Goal: Task Accomplishment & Management: Manage account settings

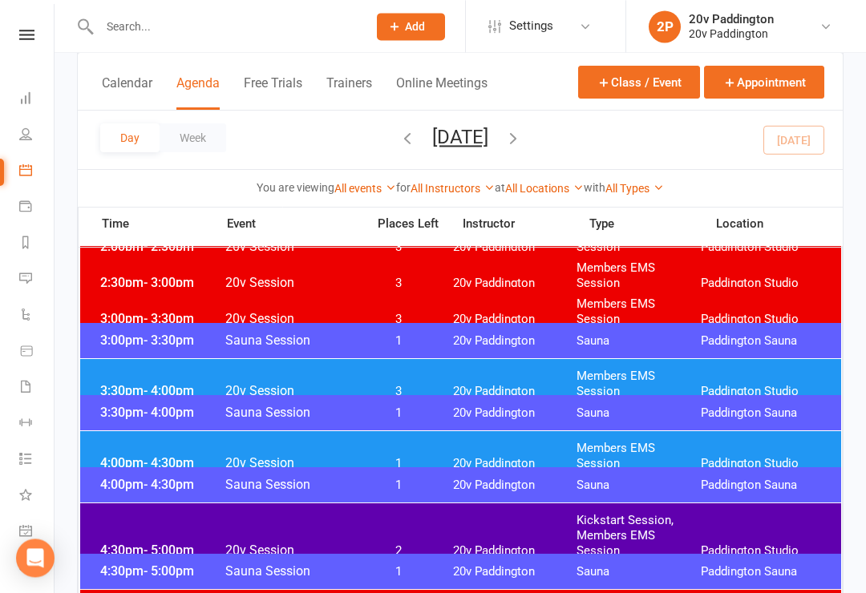
click at [704, 384] on span "Paddington Studio" at bounding box center [763, 391] width 124 height 15
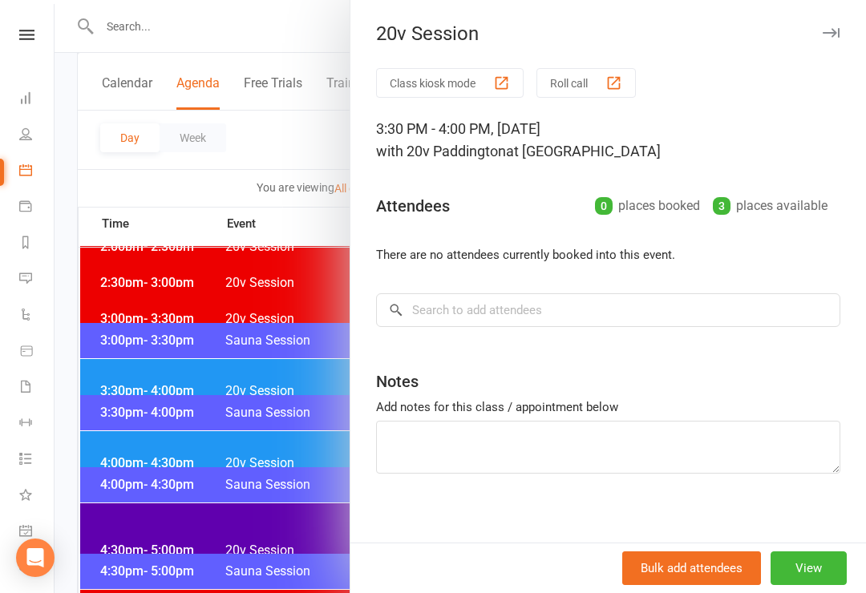
click at [833, 584] on button "View" at bounding box center [808, 568] width 76 height 34
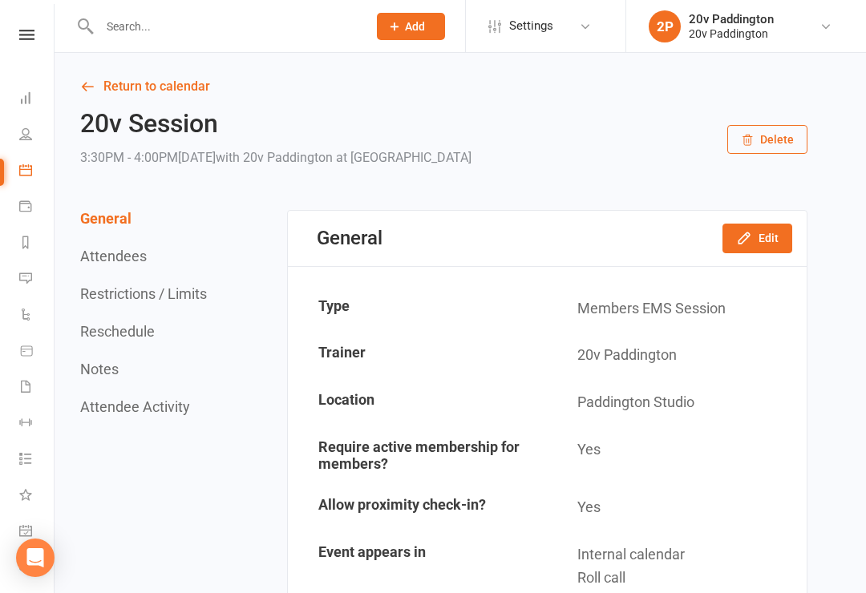
click at [776, 224] on button "Edit" at bounding box center [757, 238] width 70 height 29
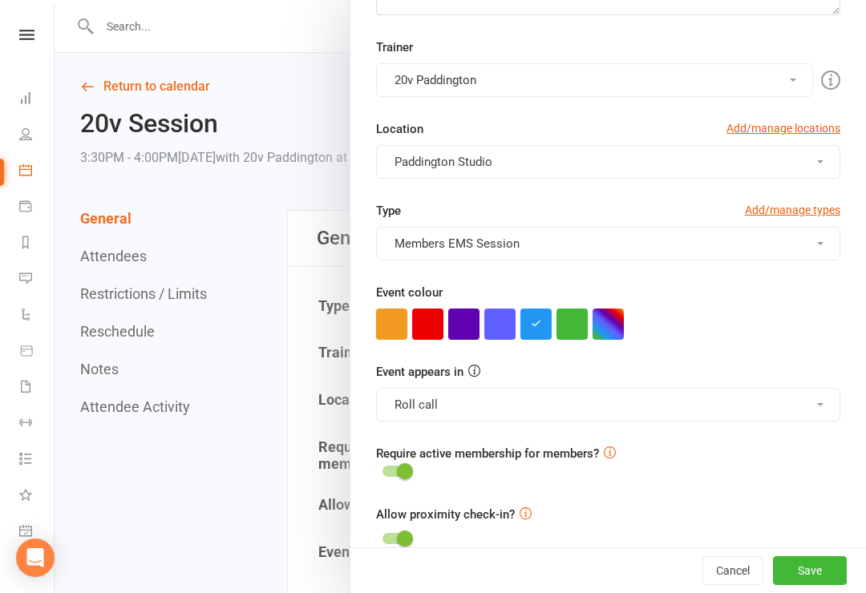
scroll to position [313, 0]
click at [661, 419] on button "Roll call" at bounding box center [608, 406] width 464 height 34
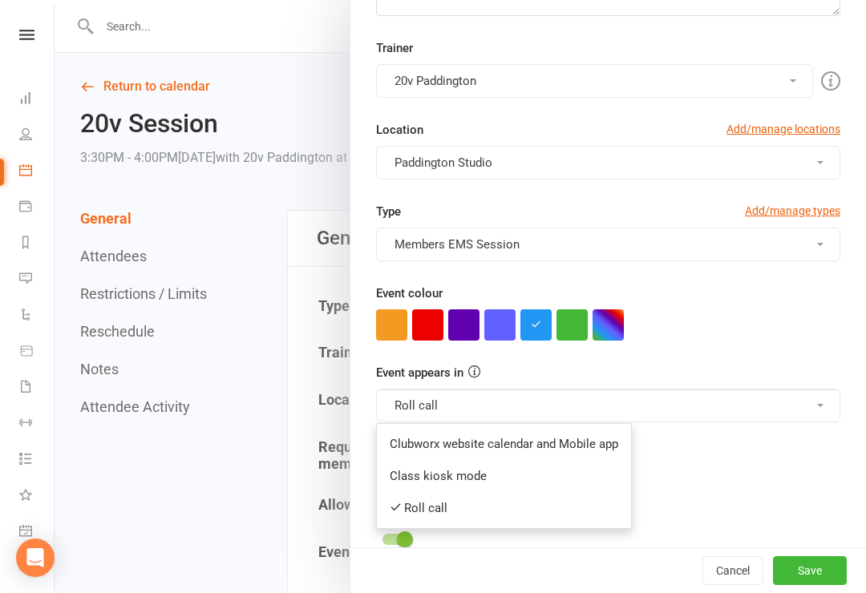
click at [554, 454] on link "Clubworx website calendar and Mobile app" at bounding box center [504, 444] width 254 height 32
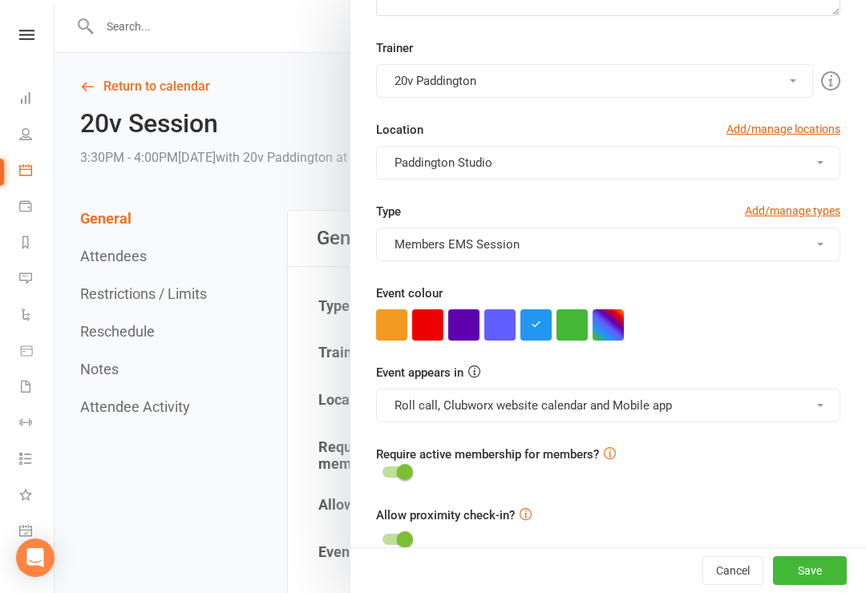
click at [627, 401] on button "Roll call, Clubworx website calendar and Mobile app" at bounding box center [608, 406] width 464 height 34
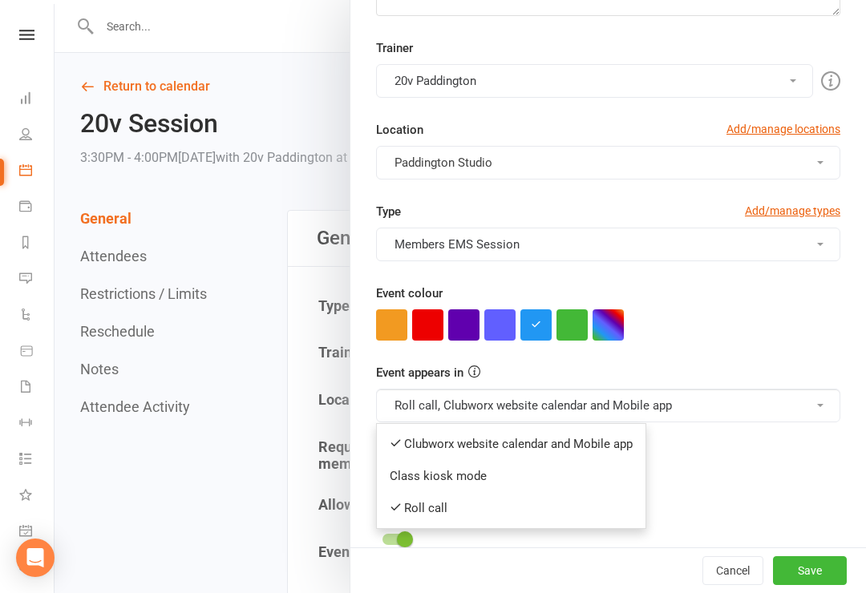
click at [499, 477] on link "Class kiosk mode" at bounding box center [511, 476] width 269 height 32
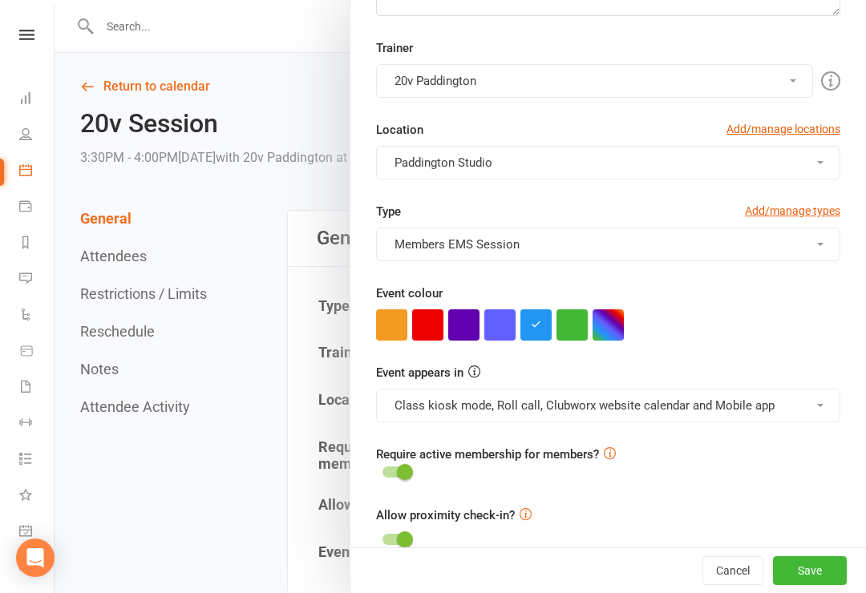
click at [833, 585] on button "Save" at bounding box center [810, 570] width 74 height 29
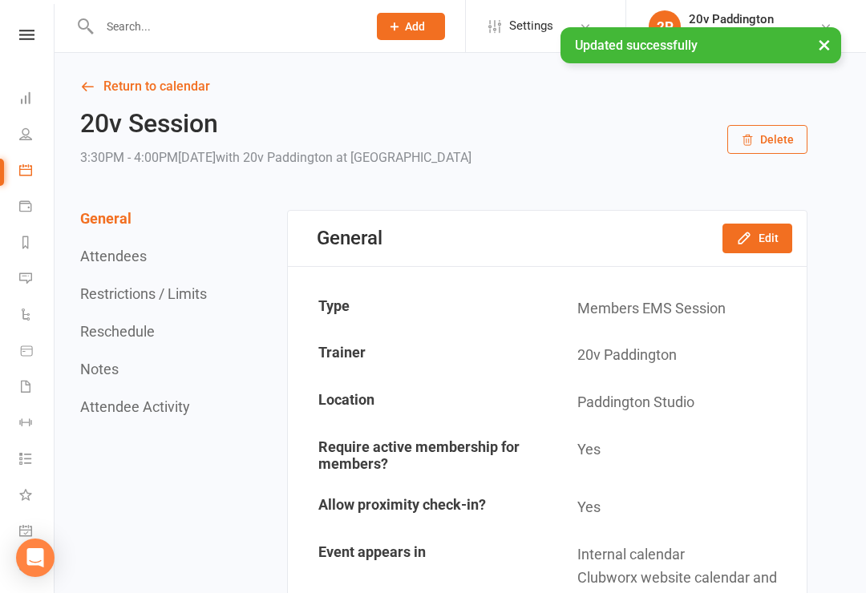
click at [124, 92] on link "Return to calendar" at bounding box center [443, 86] width 727 height 22
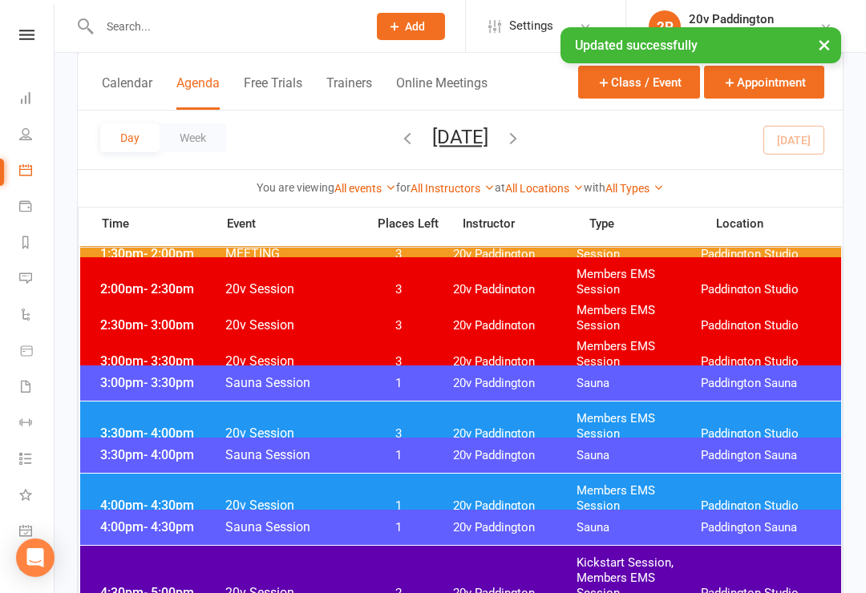
click at [749, 499] on span "Paddington Studio" at bounding box center [763, 506] width 124 height 15
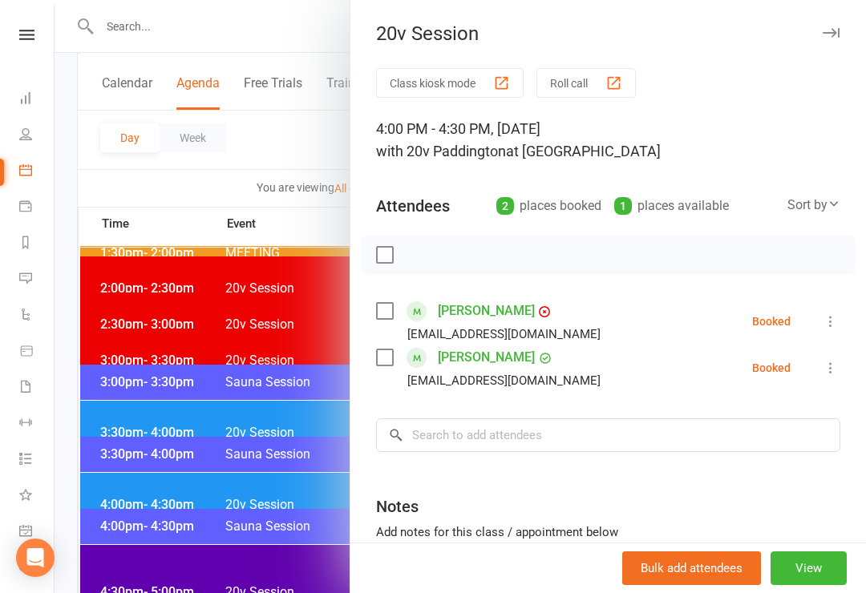
click at [228, 504] on div at bounding box center [460, 296] width 811 height 593
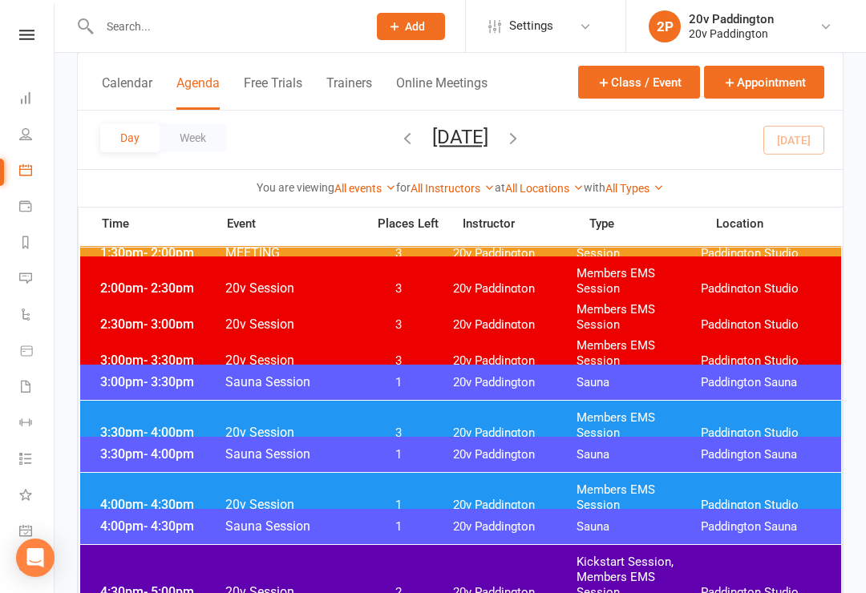
click at [228, 584] on span "20v Session" at bounding box center [290, 591] width 132 height 15
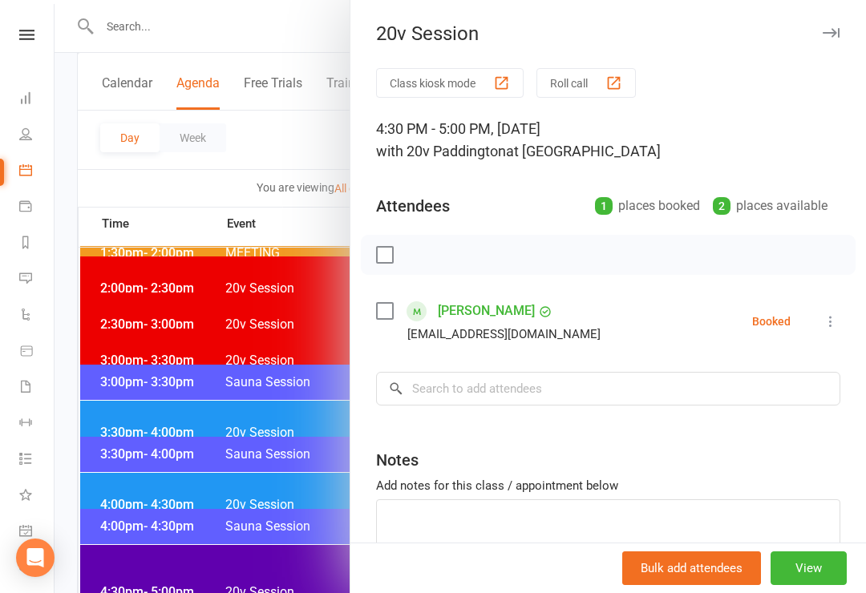
click at [192, 585] on div at bounding box center [460, 296] width 811 height 593
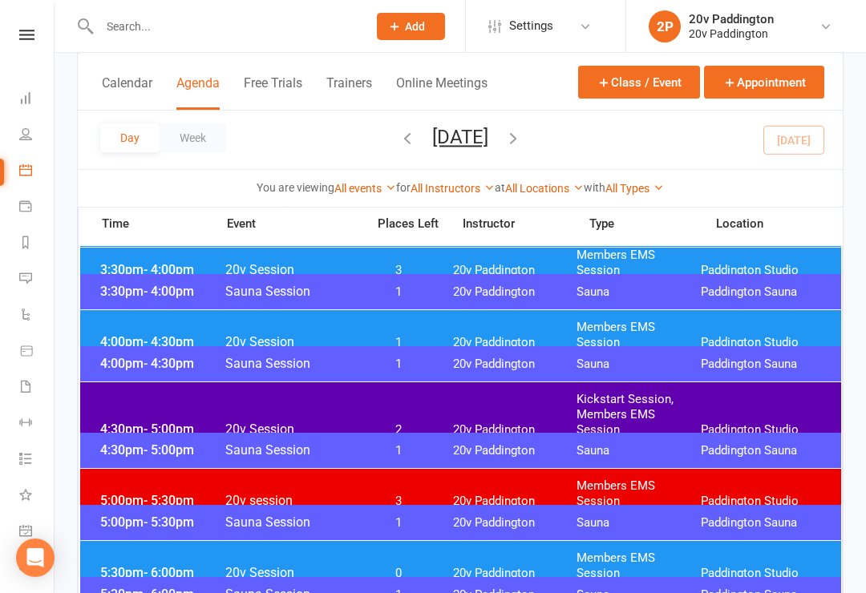
scroll to position [1302, 0]
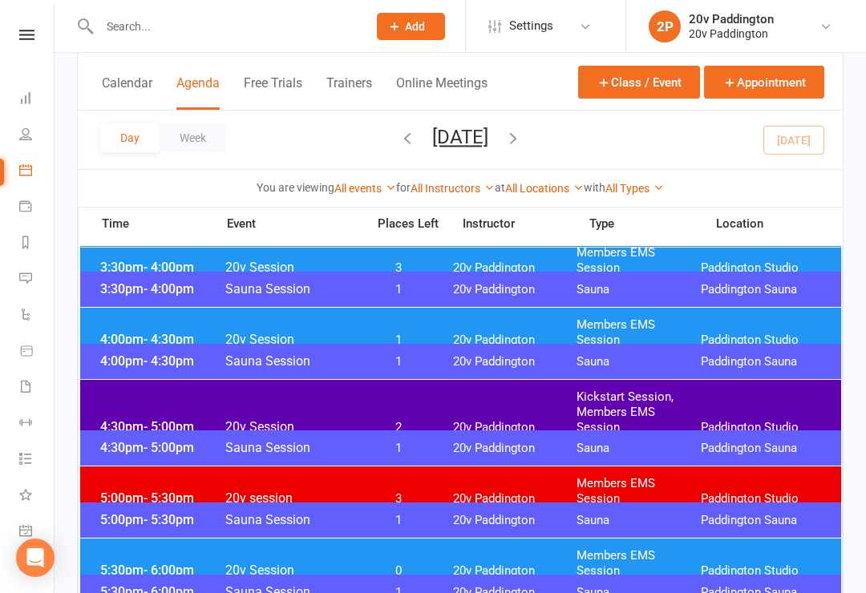
click at [357, 491] on span "3" at bounding box center [399, 498] width 84 height 15
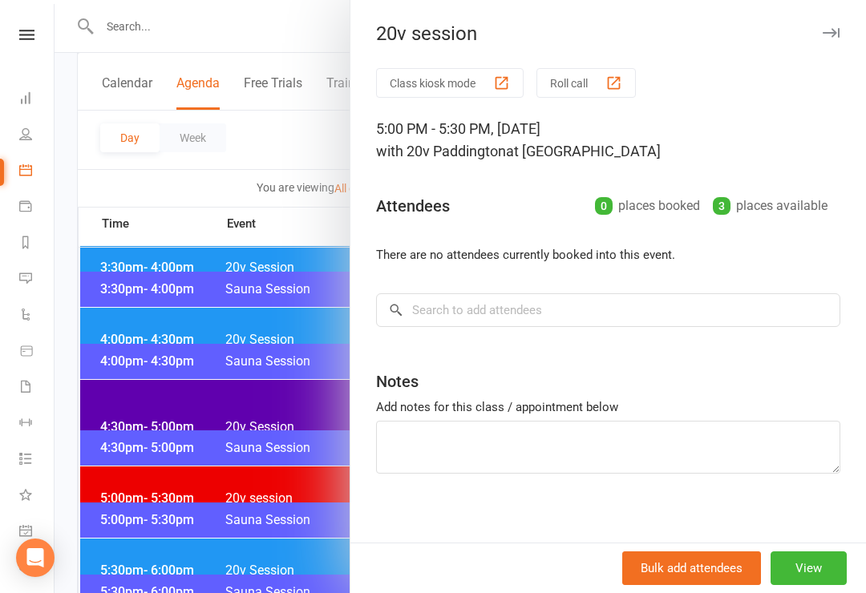
click at [259, 495] on div at bounding box center [460, 296] width 811 height 593
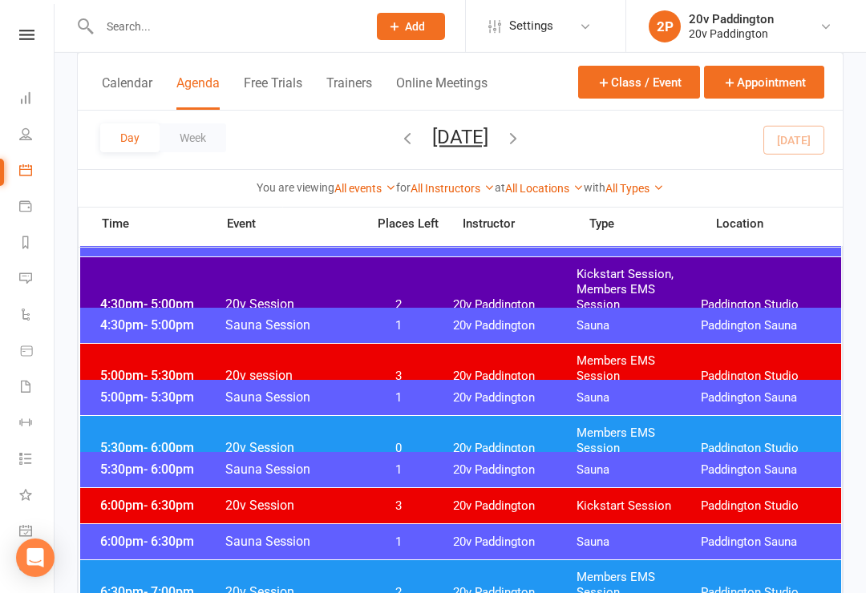
click at [307, 440] on span "20v Session" at bounding box center [290, 447] width 132 height 15
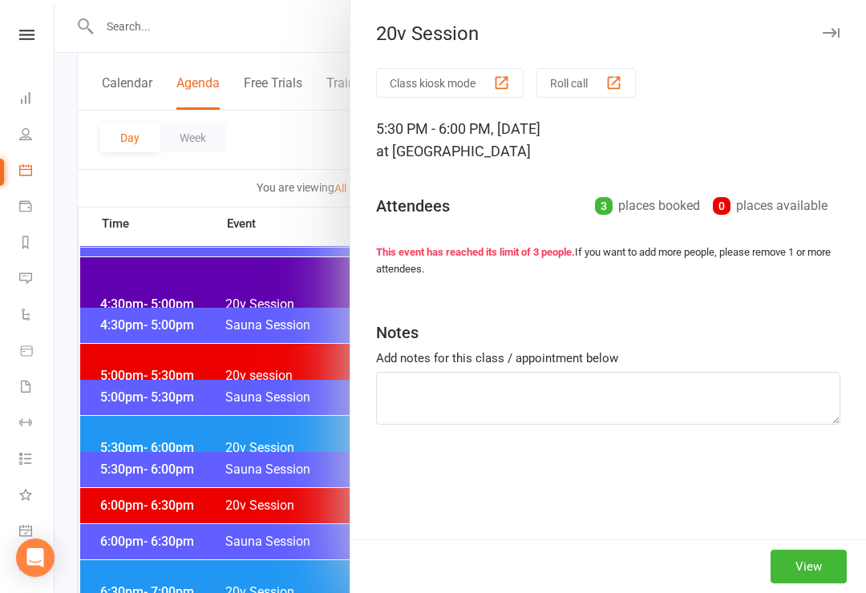
scroll to position [1425, 0]
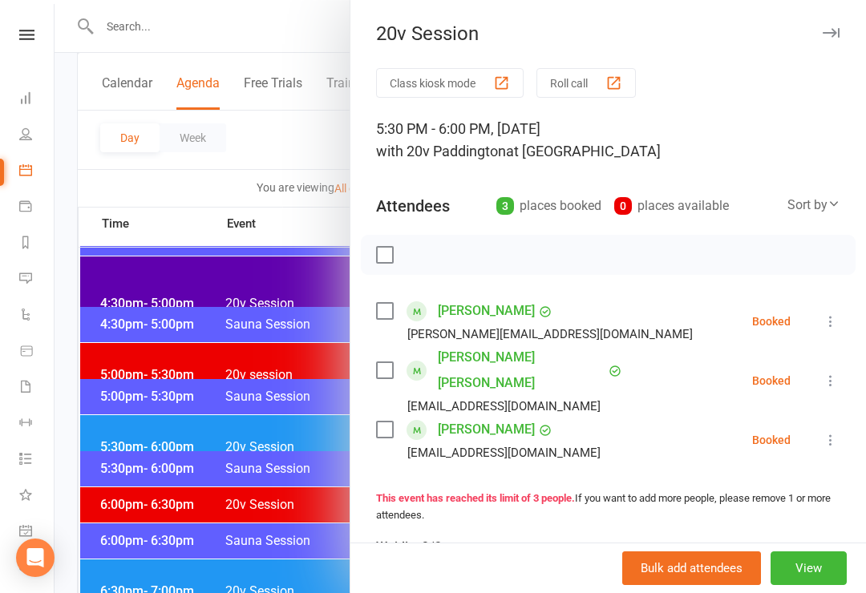
click at [267, 434] on div at bounding box center [460, 296] width 811 height 593
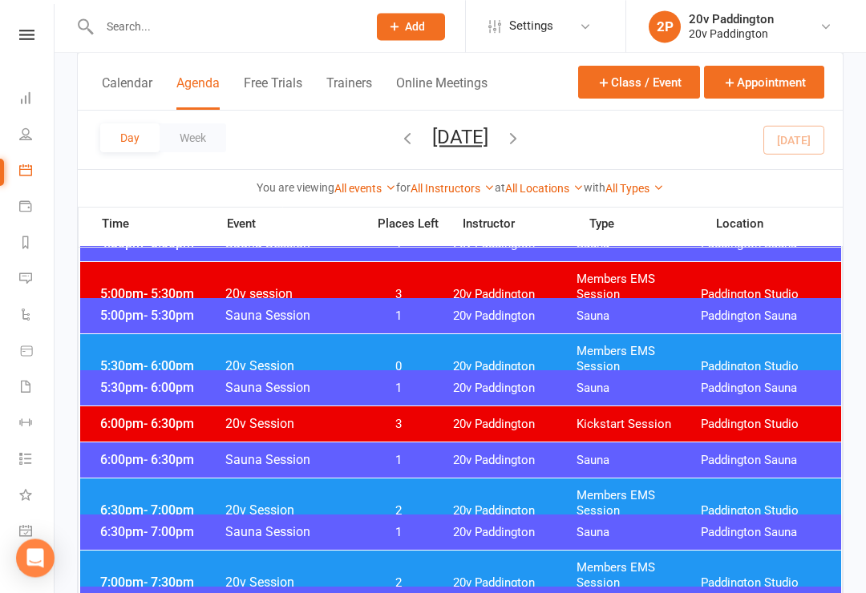
click at [260, 507] on div "6:30pm - 7:00pm 20v Session 2 20v Paddington Members EMS Session [GEOGRAPHIC_DA…" at bounding box center [460, 504] width 761 height 50
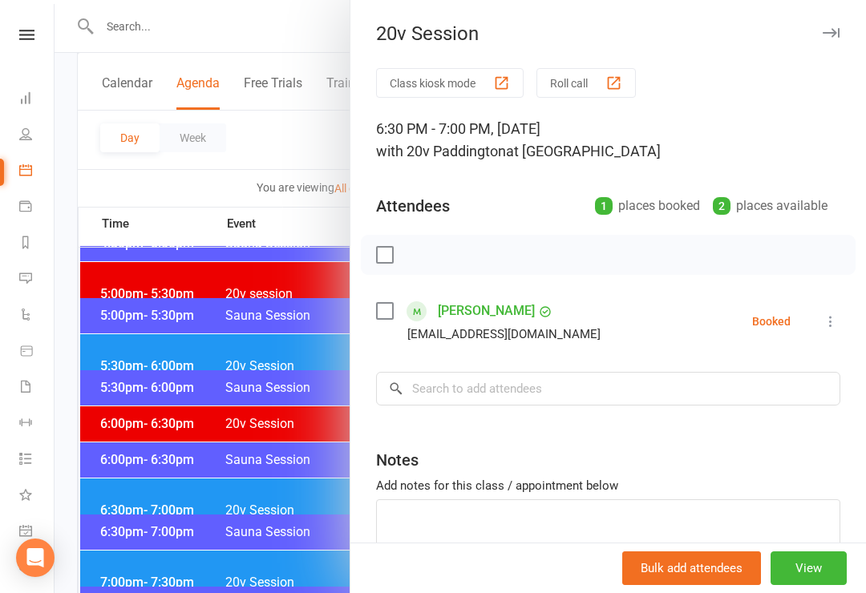
click at [260, 491] on div at bounding box center [460, 296] width 811 height 593
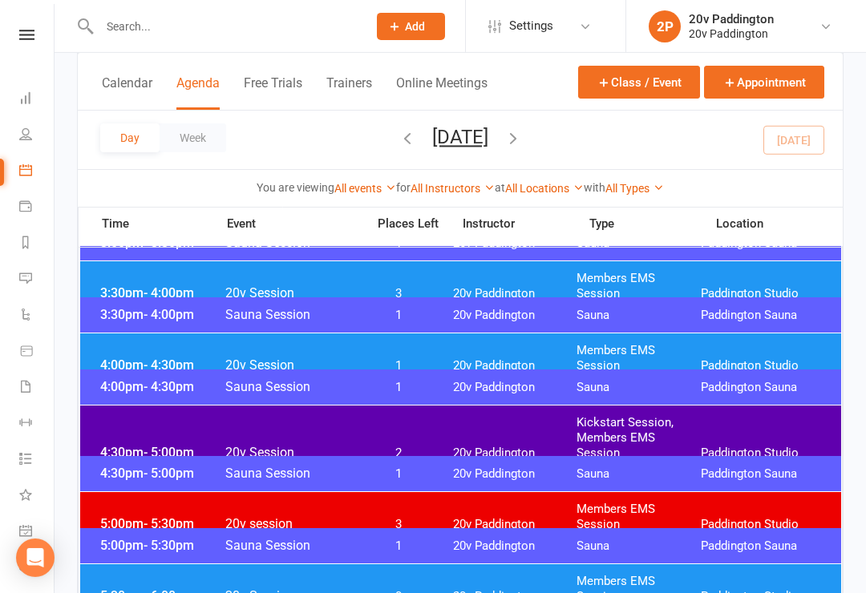
click at [314, 445] on span "20v Session" at bounding box center [290, 452] width 132 height 15
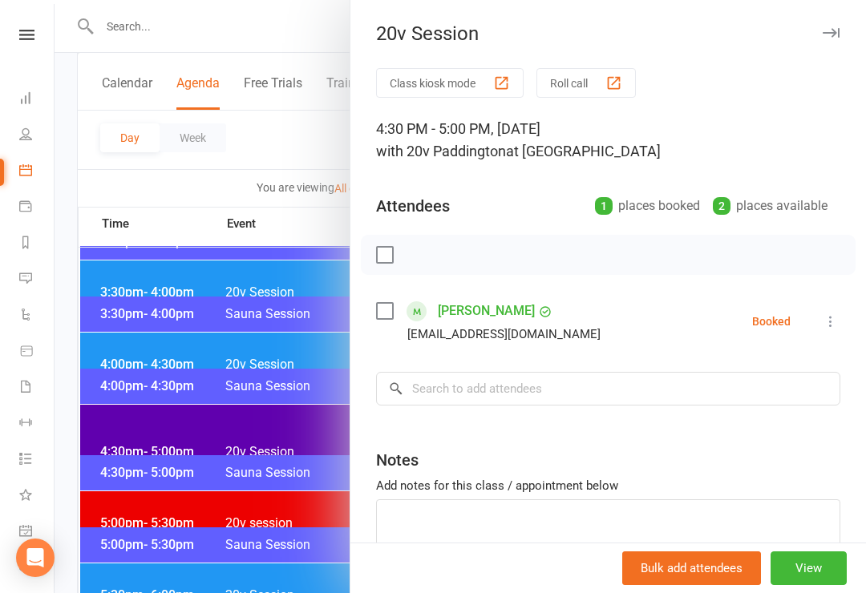
click at [248, 446] on div at bounding box center [460, 296] width 811 height 593
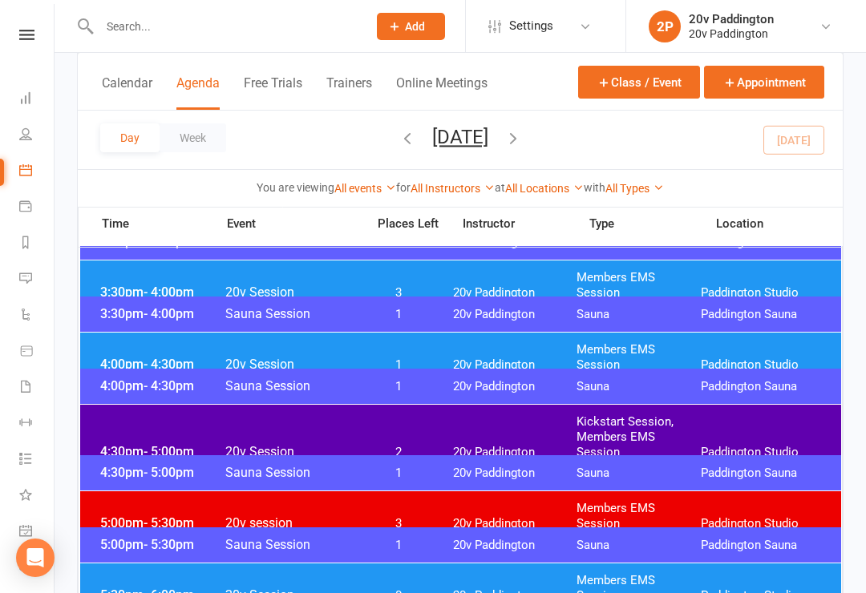
click at [410, 358] on span "1" at bounding box center [399, 365] width 84 height 15
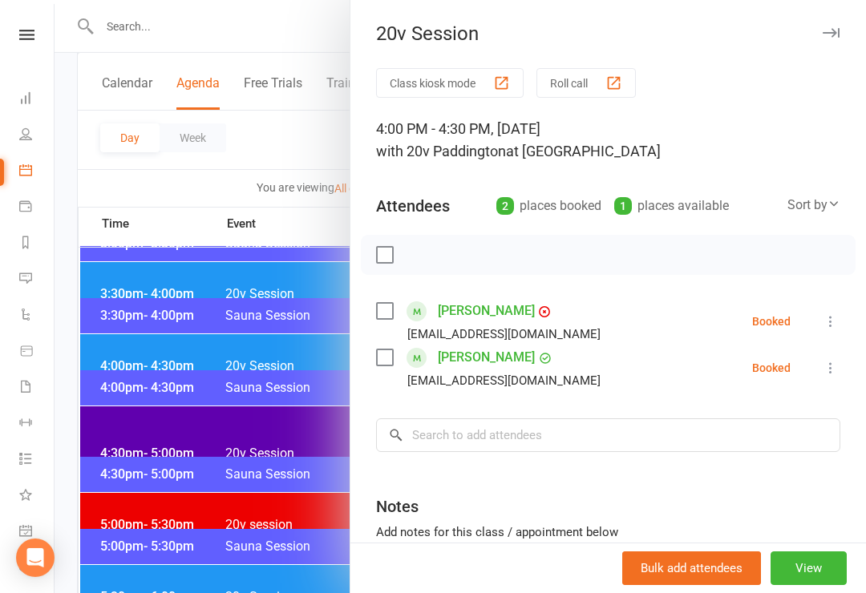
scroll to position [1278, 0]
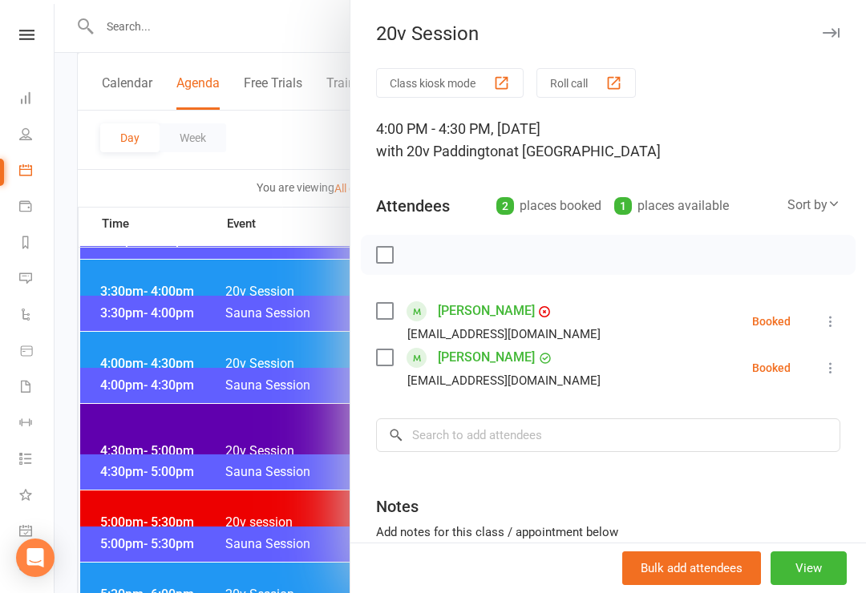
click at [334, 354] on div at bounding box center [460, 296] width 811 height 593
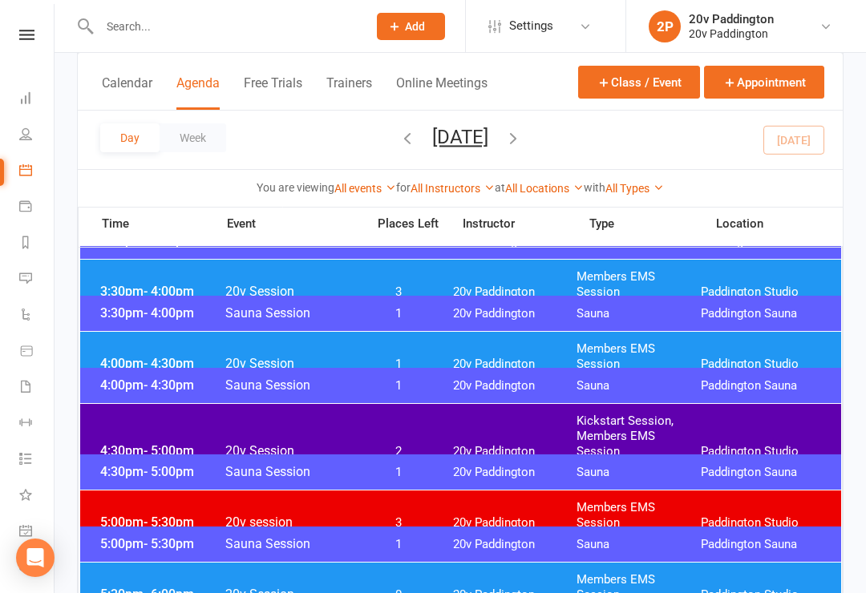
click at [353, 356] on span "20v Session" at bounding box center [290, 363] width 132 height 15
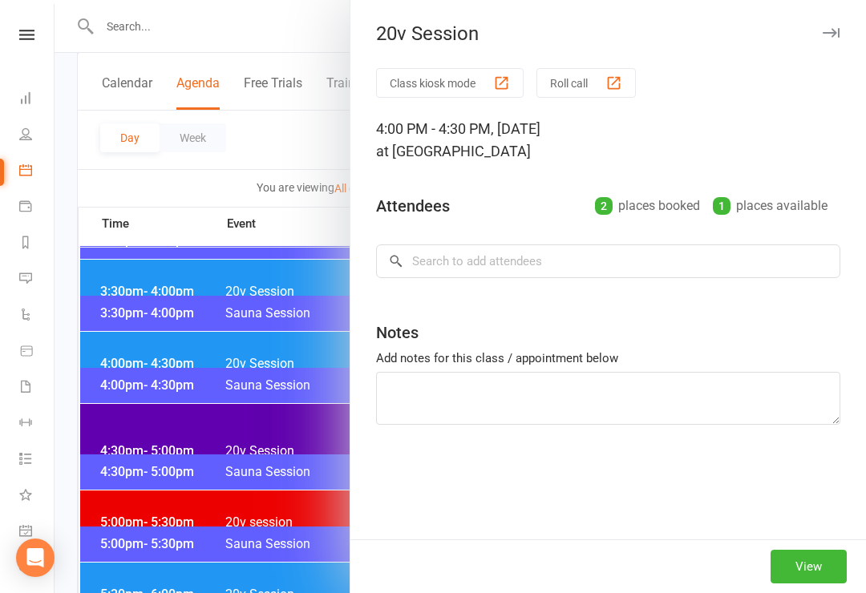
click at [339, 353] on div at bounding box center [460, 296] width 811 height 593
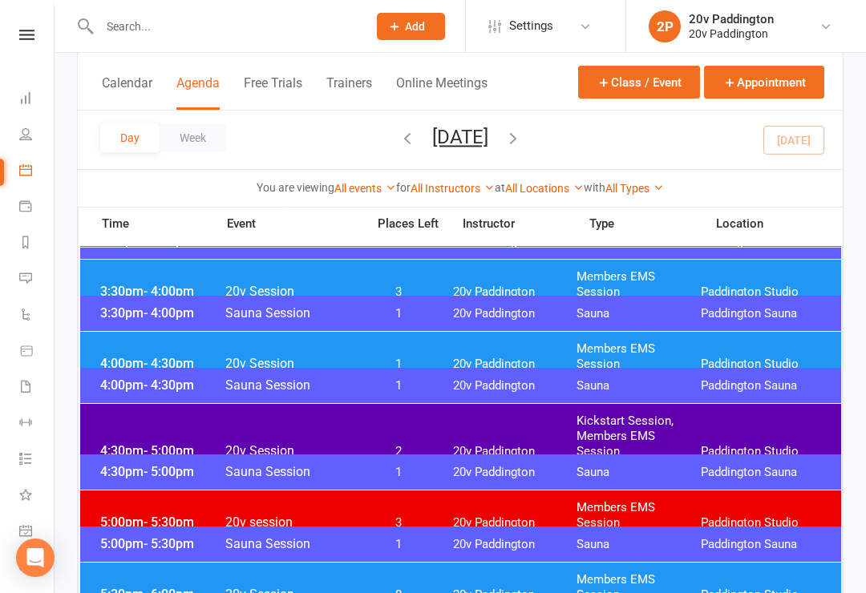
click at [330, 356] on span "20v Session" at bounding box center [290, 363] width 132 height 15
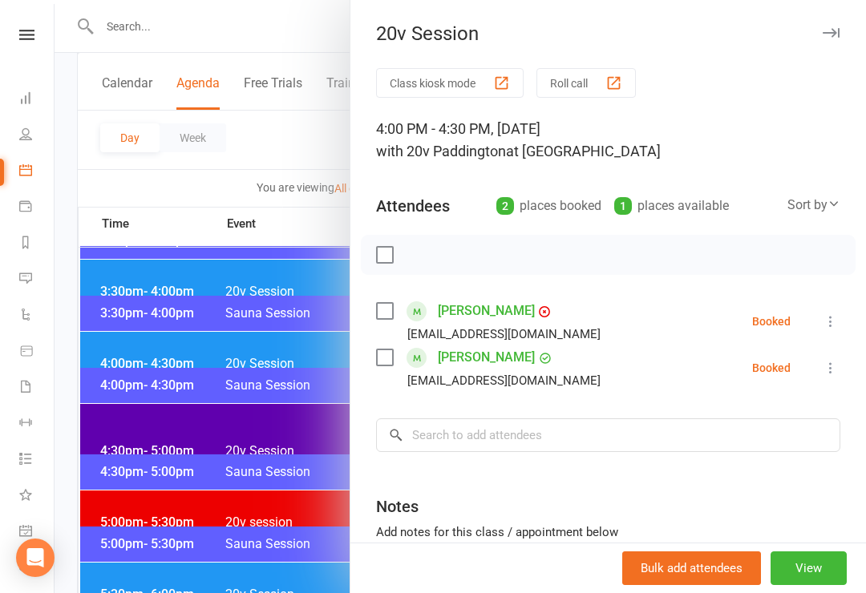
click at [308, 359] on div at bounding box center [460, 296] width 811 height 593
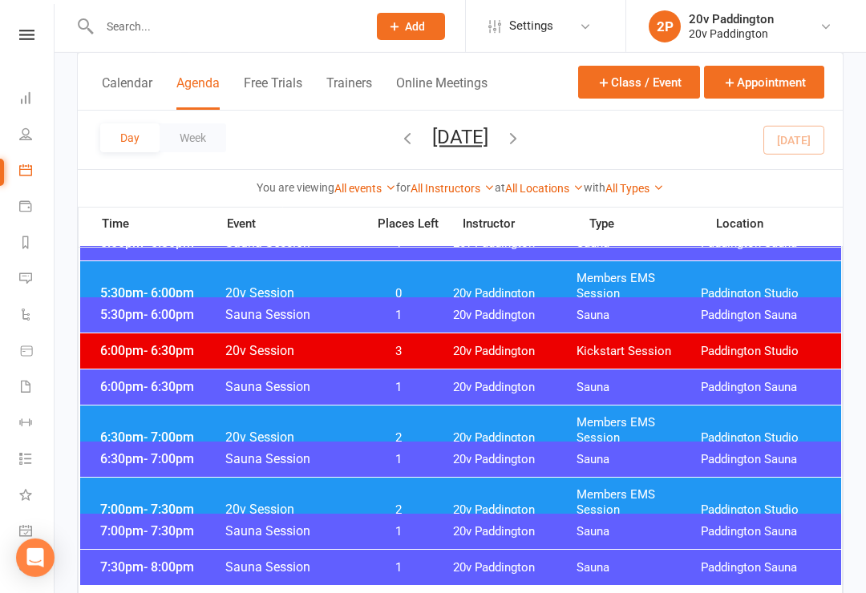
scroll to position [1580, 0]
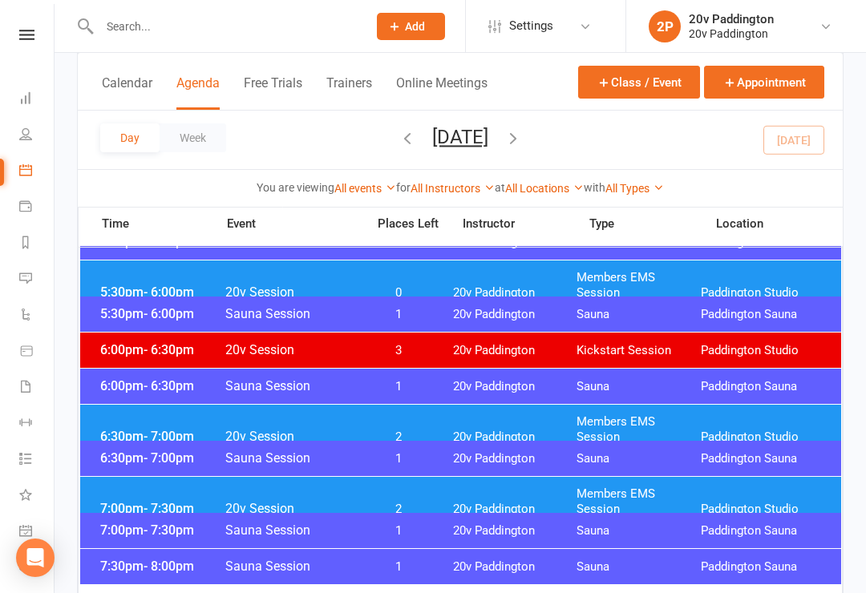
click at [807, 569] on span "Paddington Sauna" at bounding box center [763, 566] width 124 height 15
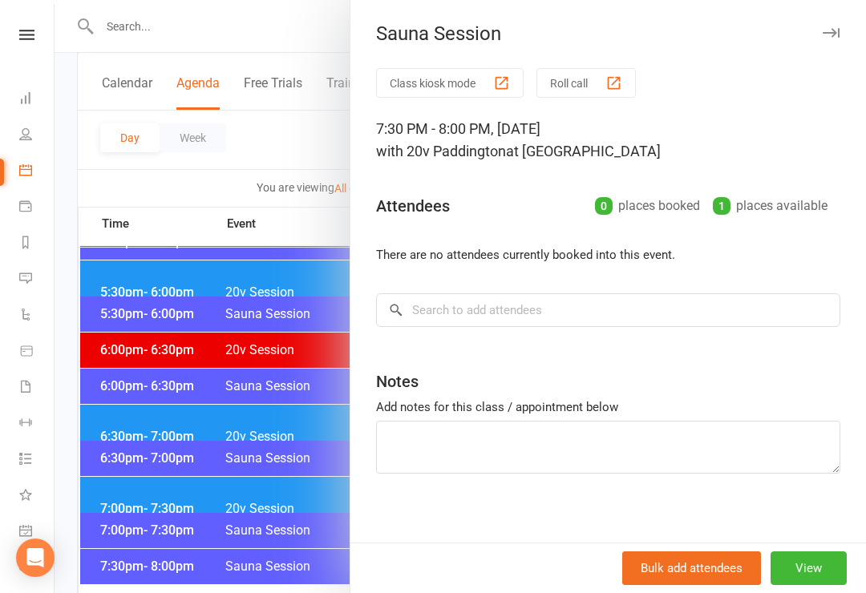
click at [805, 569] on div "Bulk add attendees View" at bounding box center [607, 568] width 515 height 50
click at [814, 585] on button "View" at bounding box center [808, 568] width 76 height 34
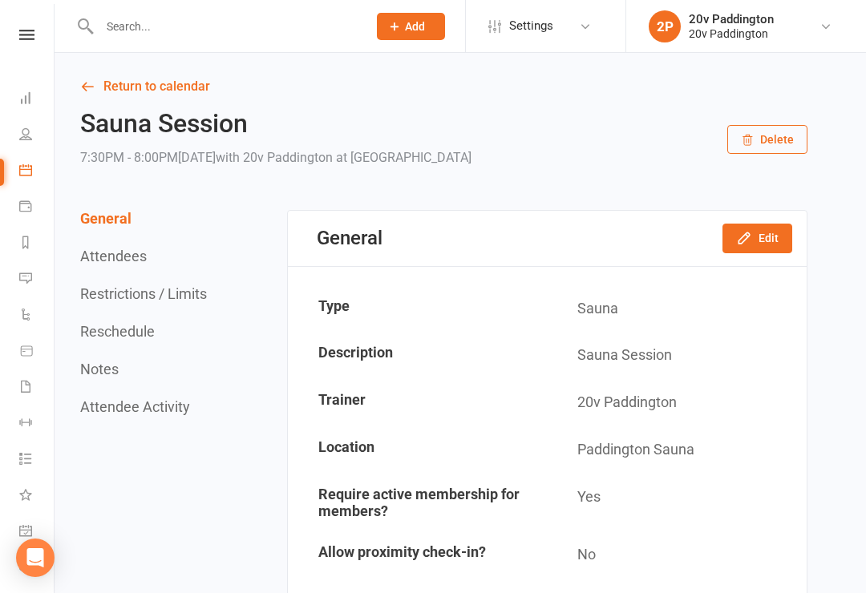
click at [766, 249] on button "Edit" at bounding box center [757, 238] width 70 height 29
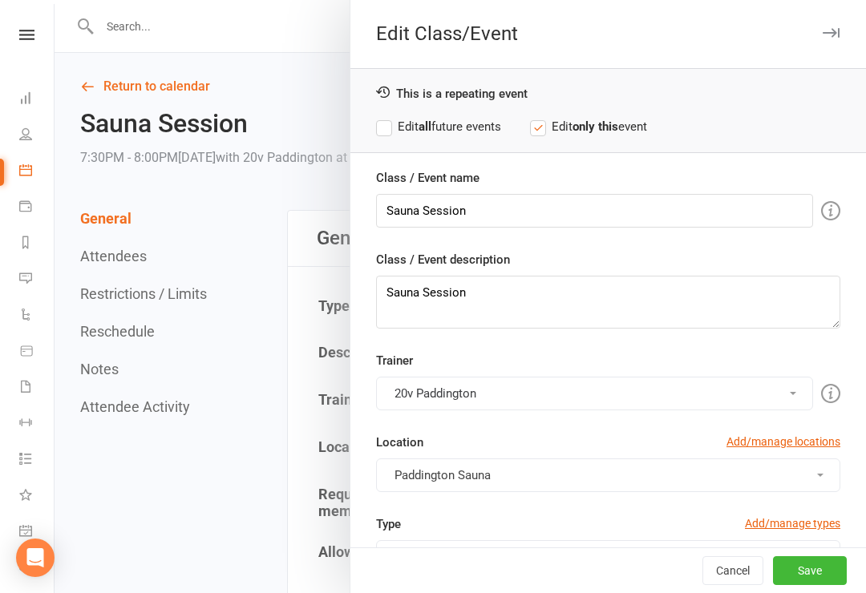
click at [390, 132] on label "Edit all future events" at bounding box center [438, 126] width 125 height 19
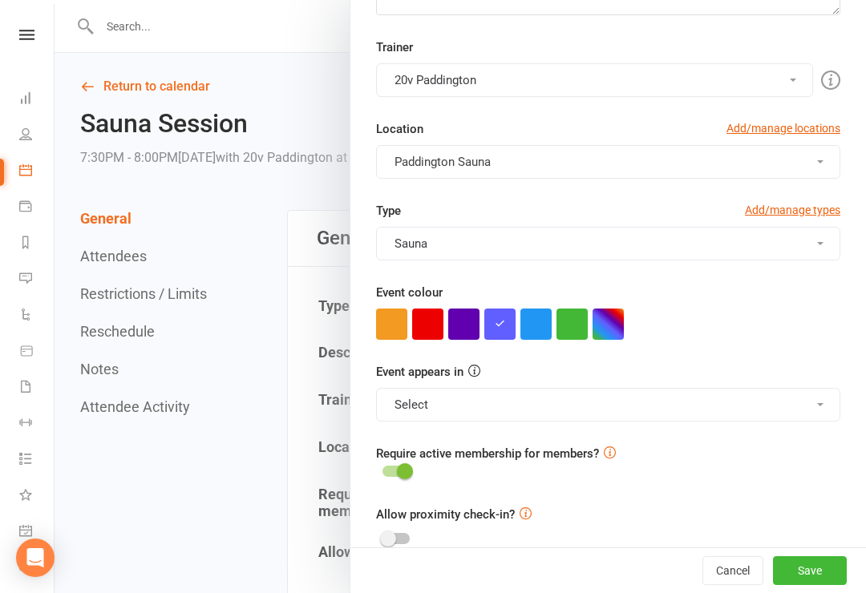
scroll to position [313, 0]
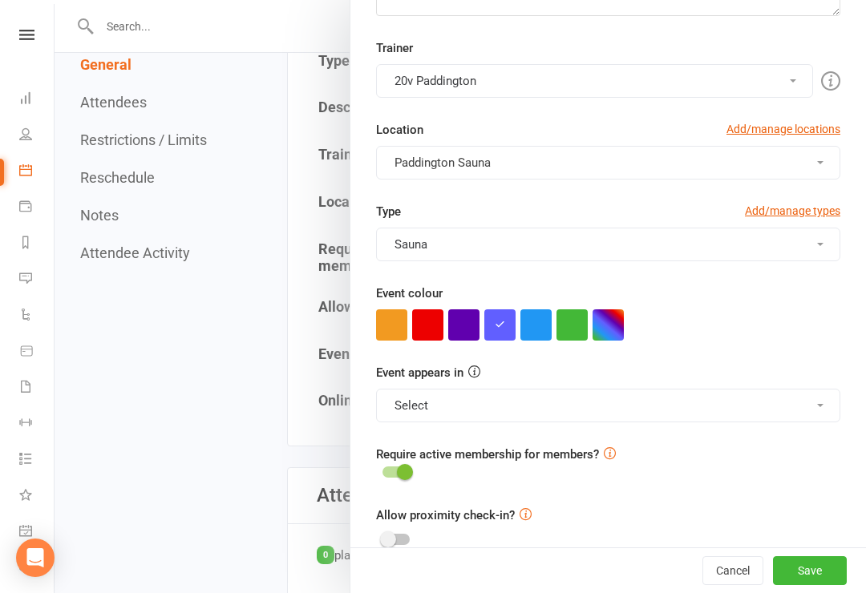
click at [801, 415] on button "Select" at bounding box center [608, 406] width 464 height 34
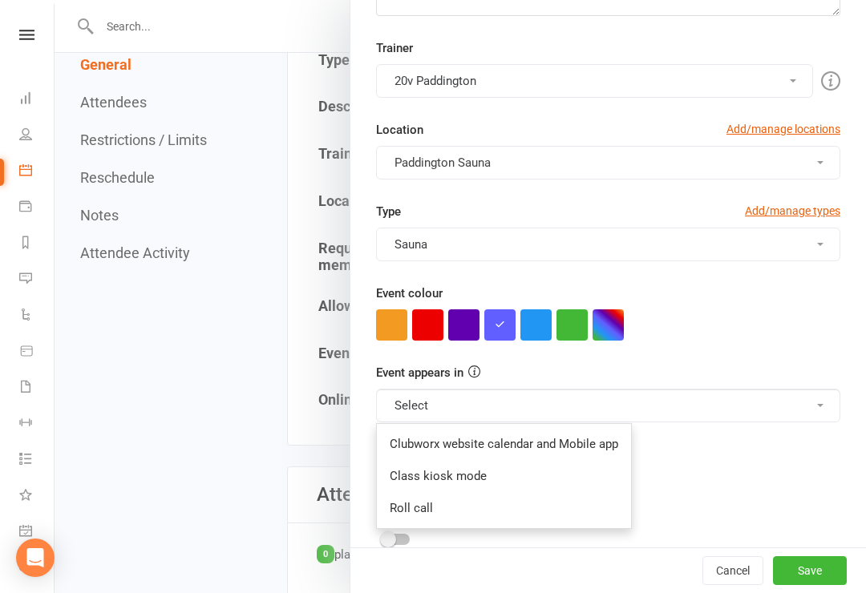
click at [786, 463] on div "Require active membership for members?" at bounding box center [608, 464] width 488 height 38
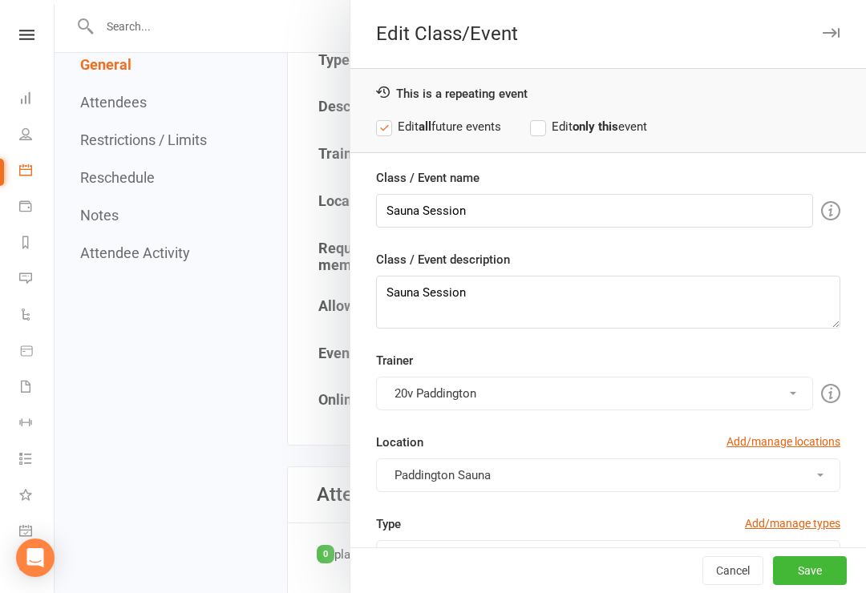
scroll to position [0, 0]
click at [834, 585] on button "Save" at bounding box center [810, 570] width 74 height 29
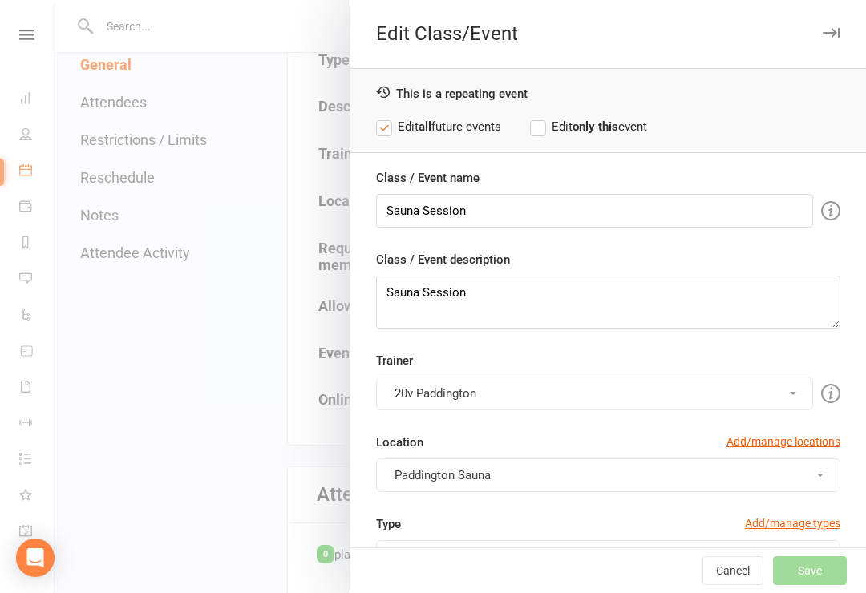
click at [818, 592] on div "Cancel Save" at bounding box center [607, 570] width 515 height 46
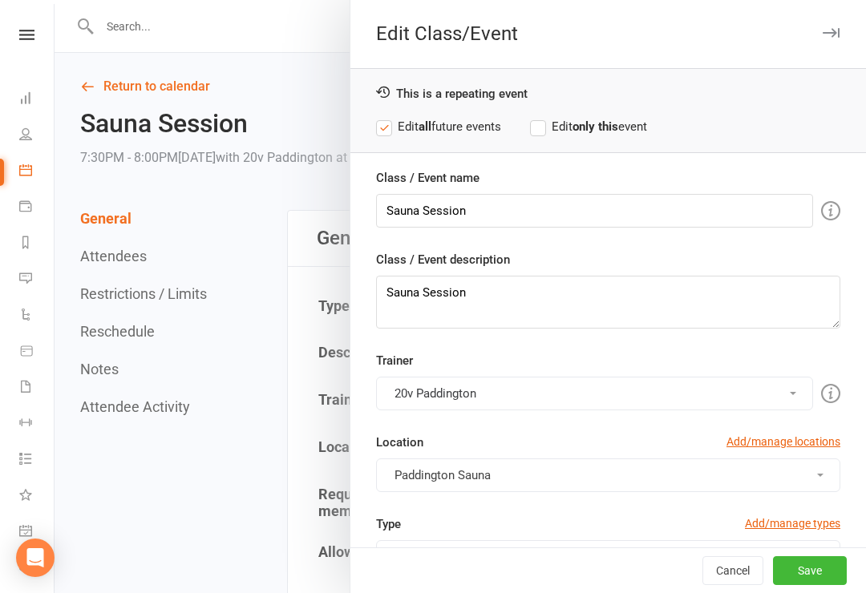
click at [46, 277] on link "Messages 2" at bounding box center [37, 280] width 36 height 36
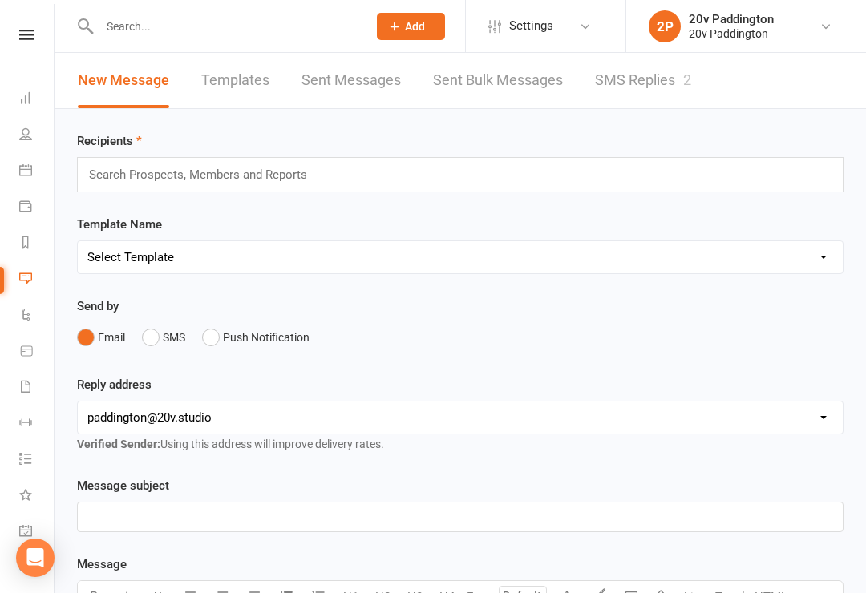
click at [653, 98] on link "SMS Replies 2" at bounding box center [643, 80] width 96 height 55
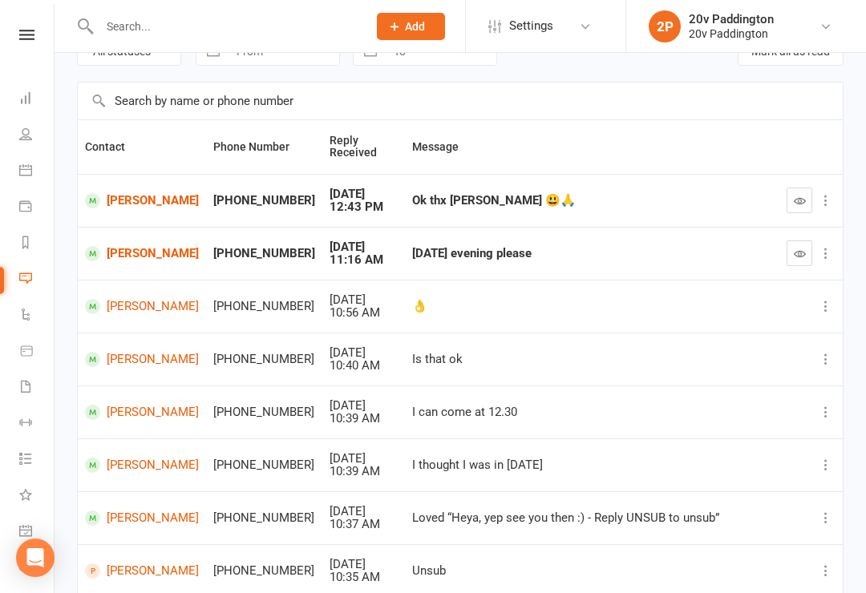
scroll to position [87, 0]
click at [37, 165] on link "Calendar" at bounding box center [37, 172] width 36 height 36
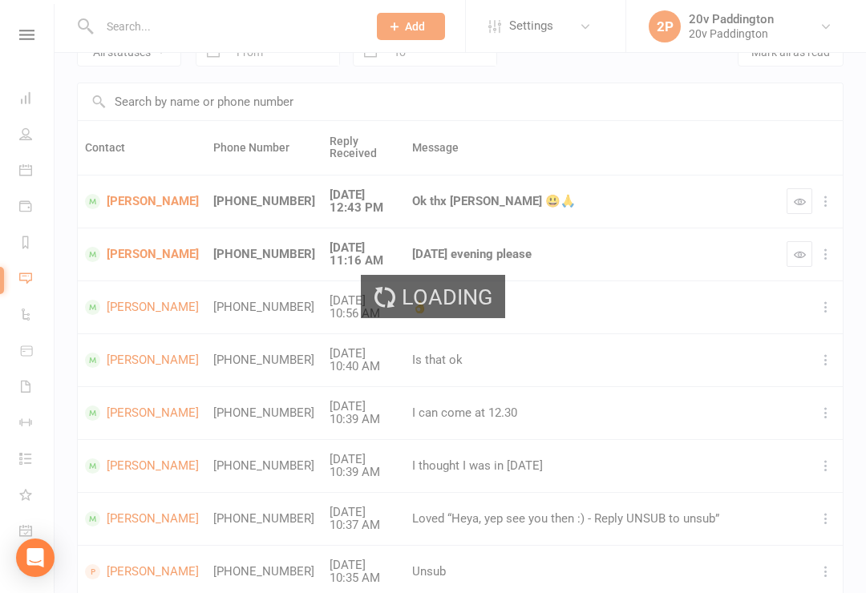
scroll to position [88, 0]
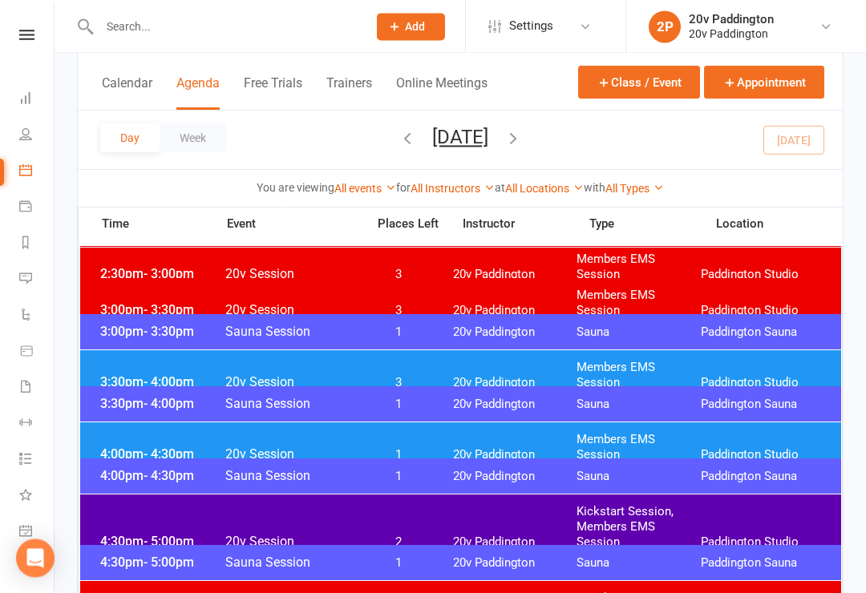
click at [95, 445] on div "4:00pm - 4:30pm 20v Session 1 20v Paddington Members EMS Session [GEOGRAPHIC_DA…" at bounding box center [460, 447] width 761 height 50
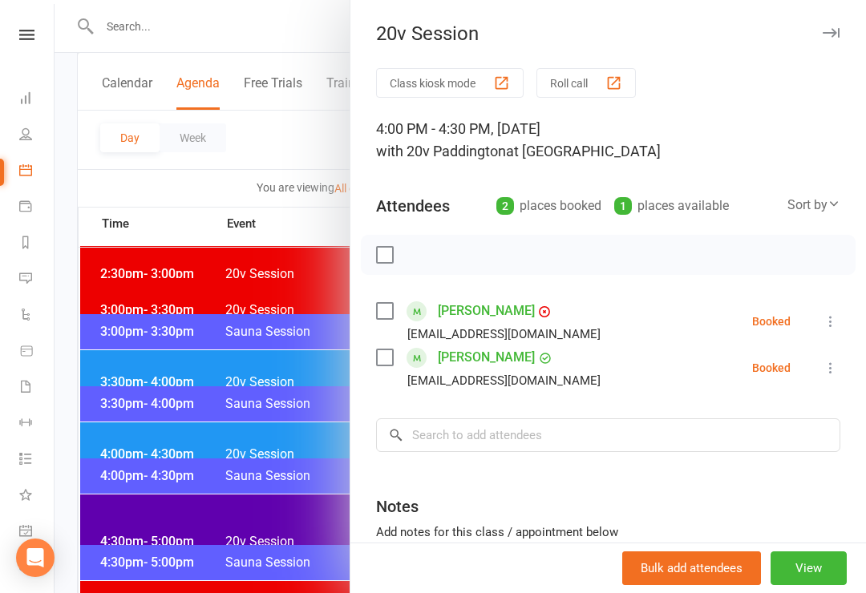
click at [103, 435] on div at bounding box center [460, 296] width 811 height 593
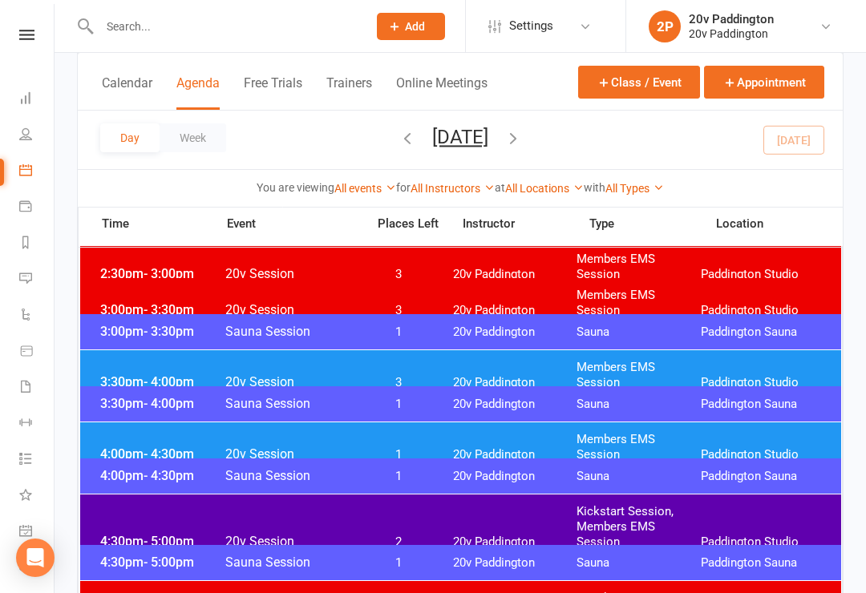
click at [99, 374] on span "3:30pm - 4:00pm" at bounding box center [160, 381] width 128 height 15
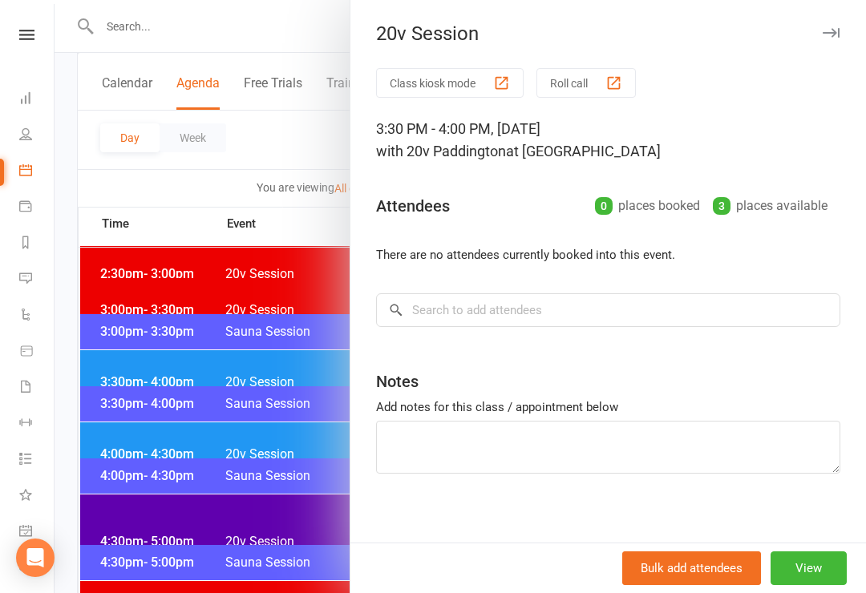
click at [135, 423] on div at bounding box center [460, 296] width 811 height 593
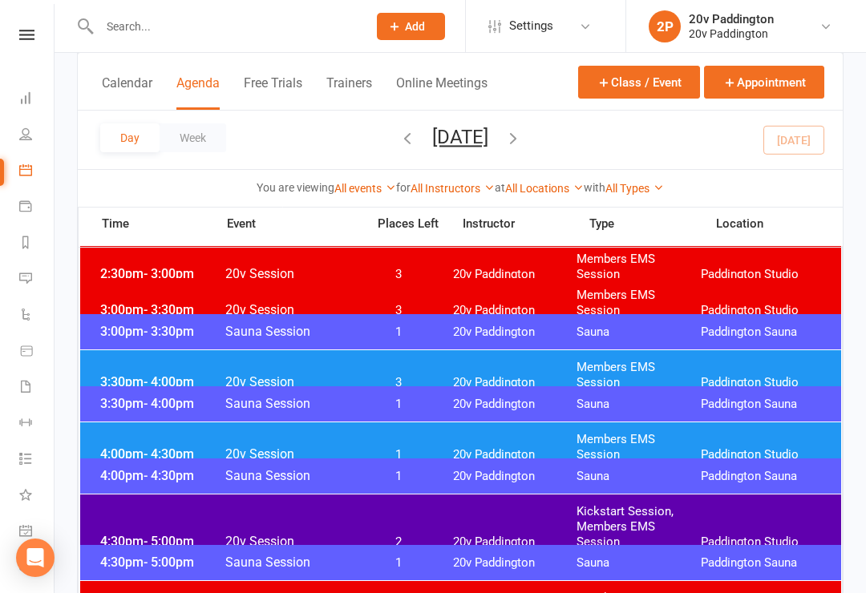
click at [138, 446] on span "4:00pm - 4:30pm" at bounding box center [160, 453] width 128 height 15
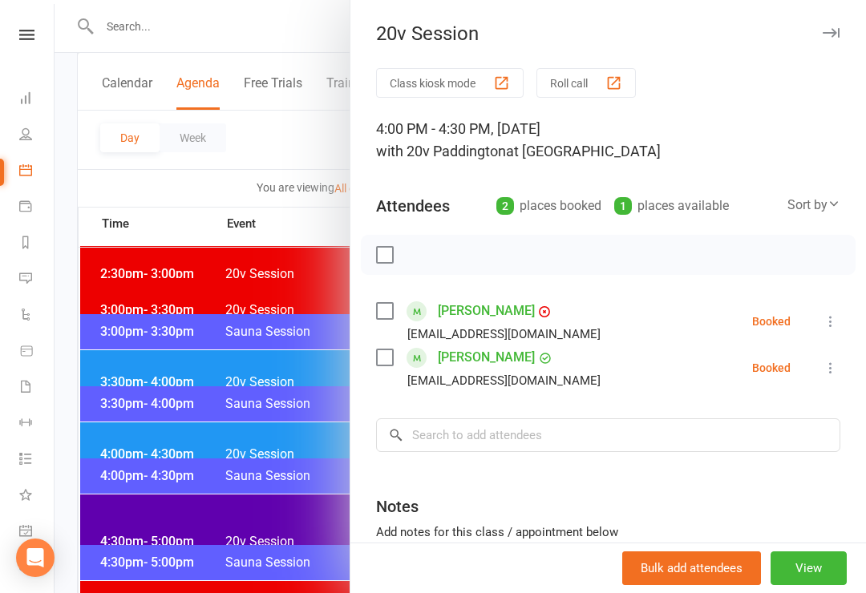
click at [132, 437] on div at bounding box center [460, 296] width 811 height 593
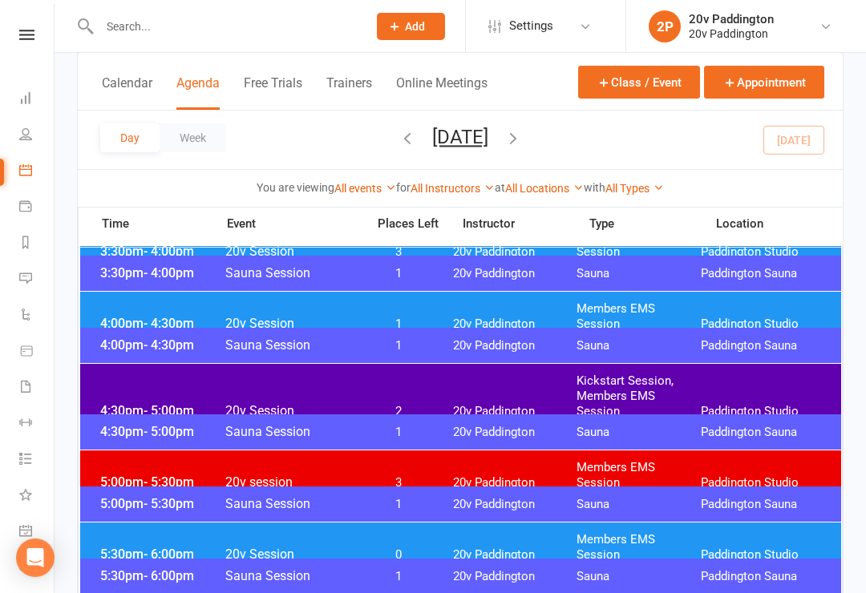
scroll to position [1318, 0]
click at [139, 475] on span "5:00pm - 5:30pm" at bounding box center [160, 482] width 128 height 15
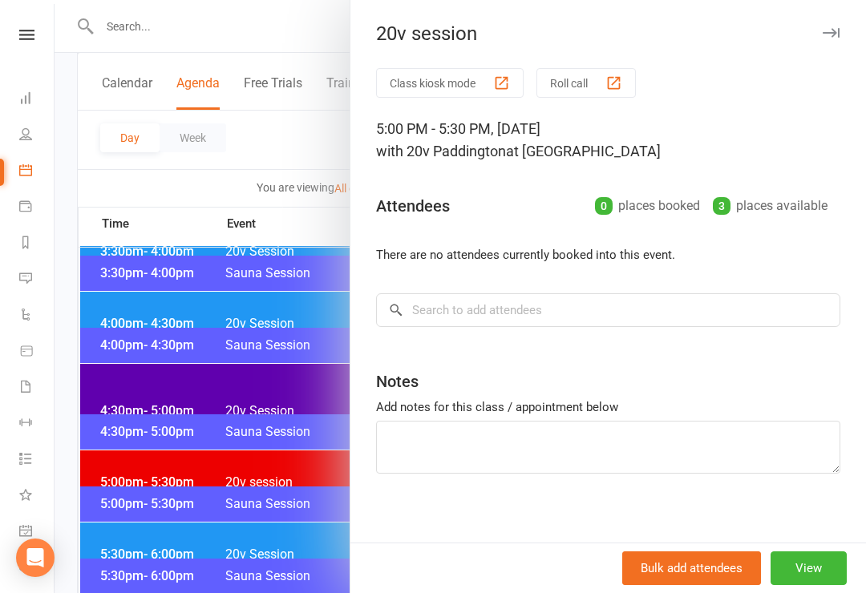
click at [134, 463] on div at bounding box center [460, 296] width 811 height 593
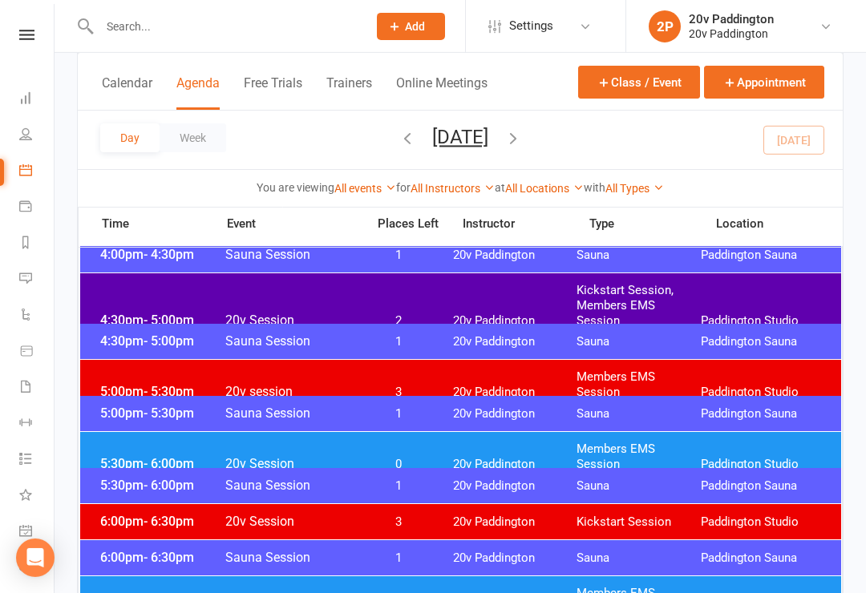
click at [135, 458] on div "5:30pm - 6:00pm 20v Session 0 20v Paddington Members EMS Session [GEOGRAPHIC_DA…" at bounding box center [460, 457] width 761 height 50
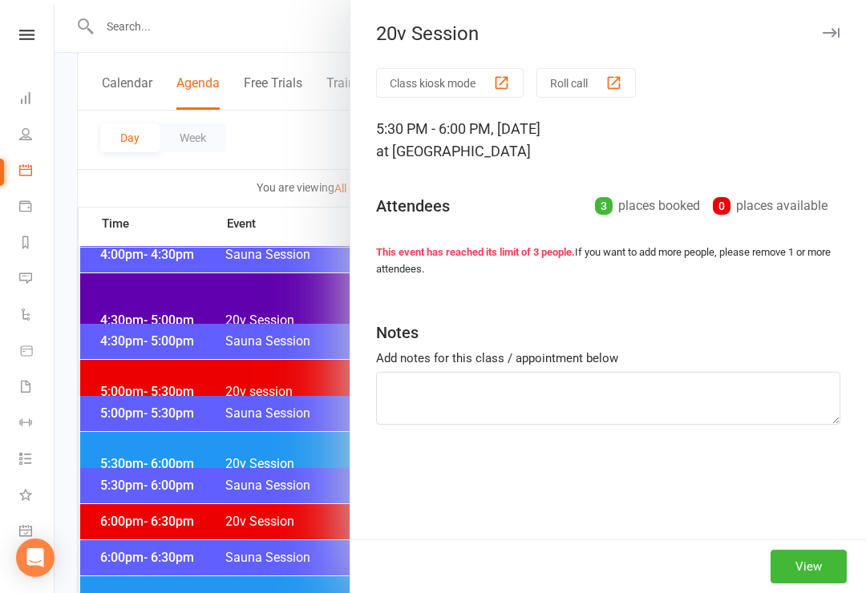
scroll to position [1409, 0]
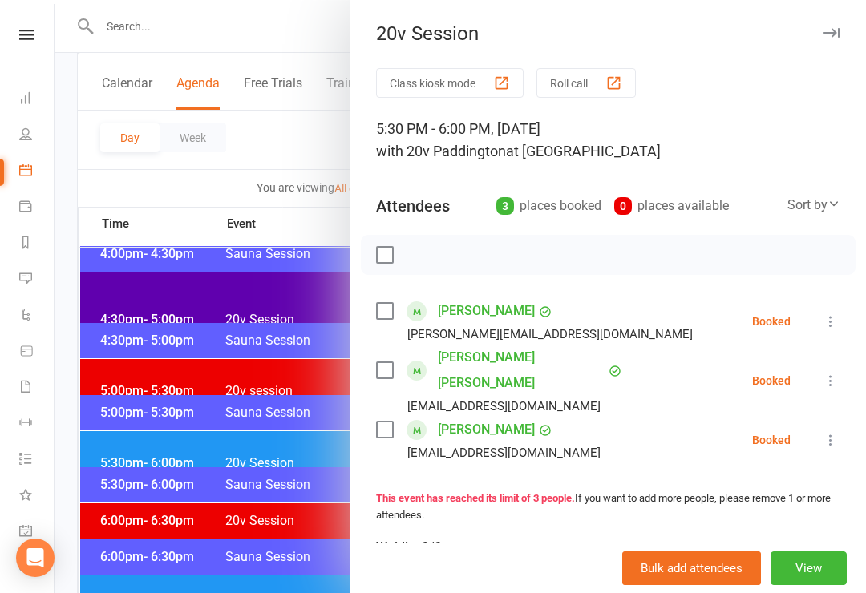
click at [239, 559] on div at bounding box center [460, 296] width 811 height 593
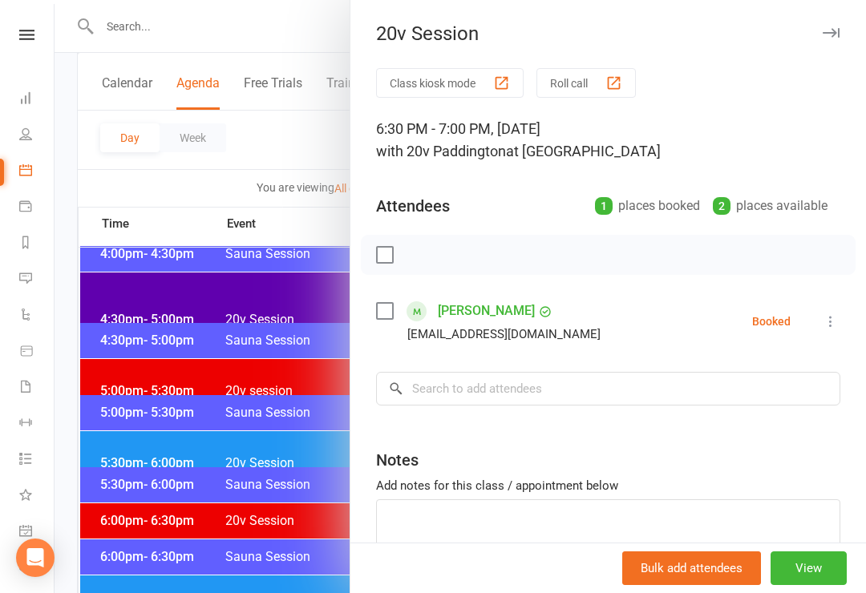
click at [218, 543] on div at bounding box center [460, 296] width 811 height 593
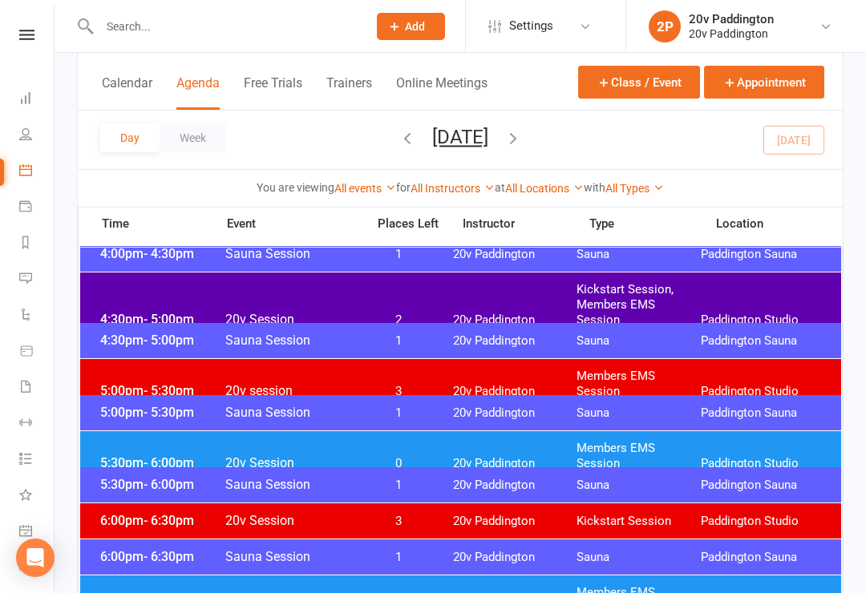
click at [248, 459] on div "5:30pm - 6:00pm 20v Session 0 20v Paddington Members EMS Session [GEOGRAPHIC_DA…" at bounding box center [460, 456] width 761 height 50
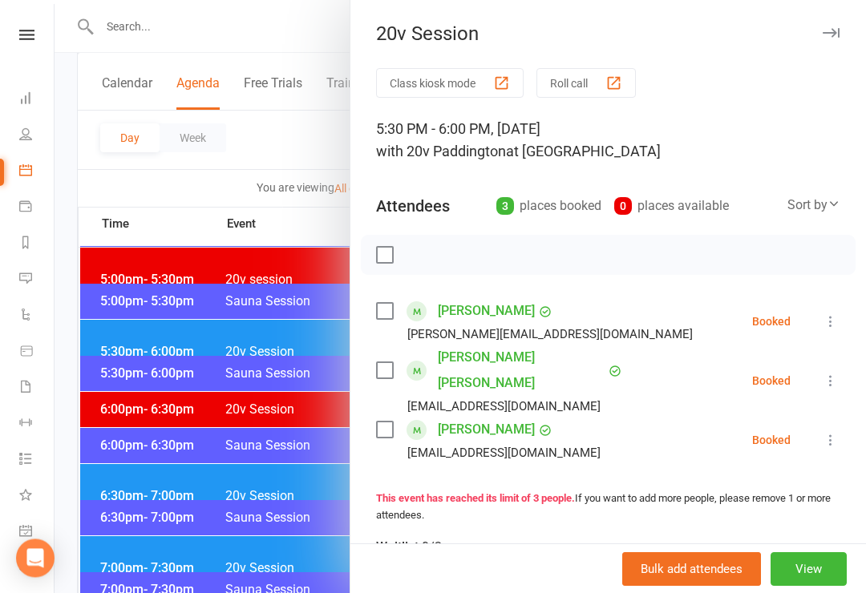
click at [163, 504] on div at bounding box center [460, 296] width 811 height 593
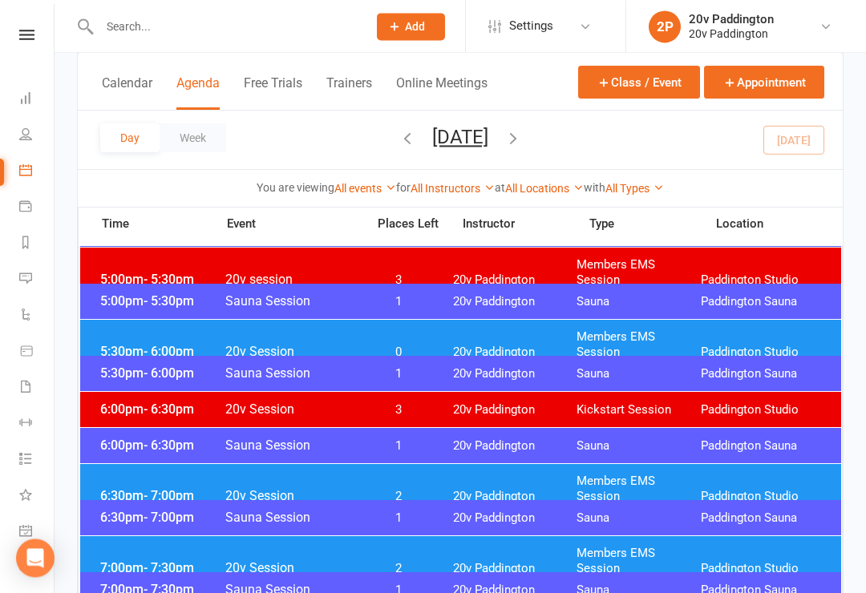
scroll to position [1521, 0]
click at [413, 496] on div "6:30pm - 7:00pm 20v Session 2 20v Paddington Members EMS Session [GEOGRAPHIC_DA…" at bounding box center [460, 489] width 761 height 50
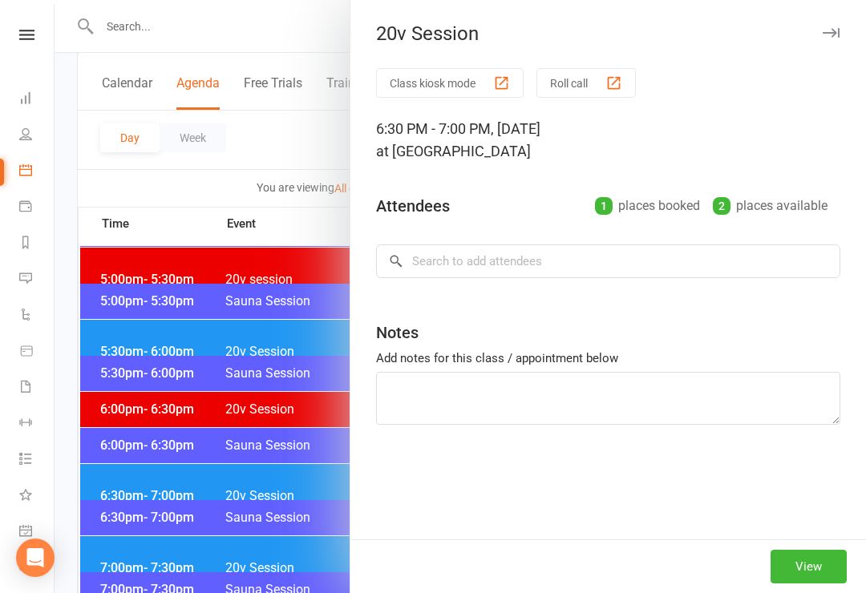
click at [428, 472] on div "Class kiosk mode Roll call 6:30 PM - 7:00 PM, [DATE] at [GEOGRAPHIC_DATA] Atten…" at bounding box center [607, 303] width 515 height 471
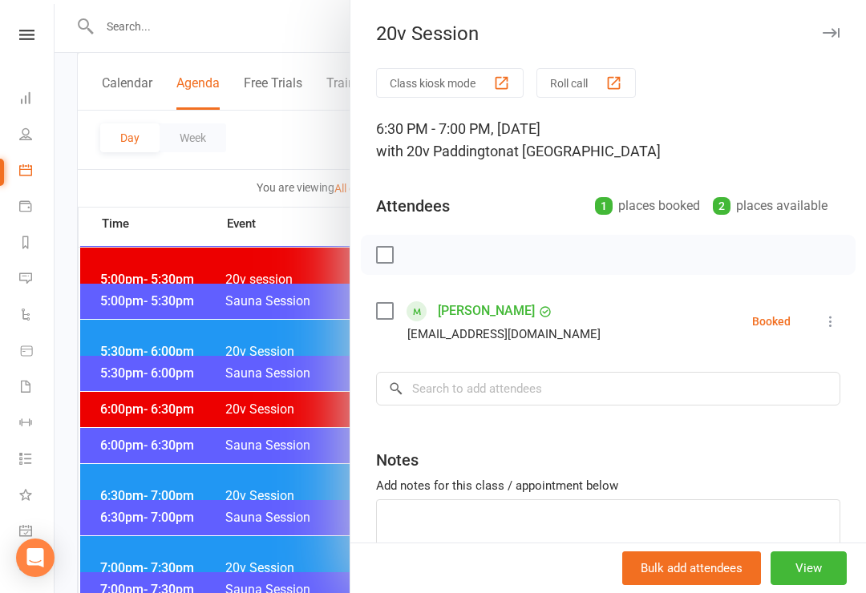
click at [258, 497] on div at bounding box center [460, 296] width 811 height 593
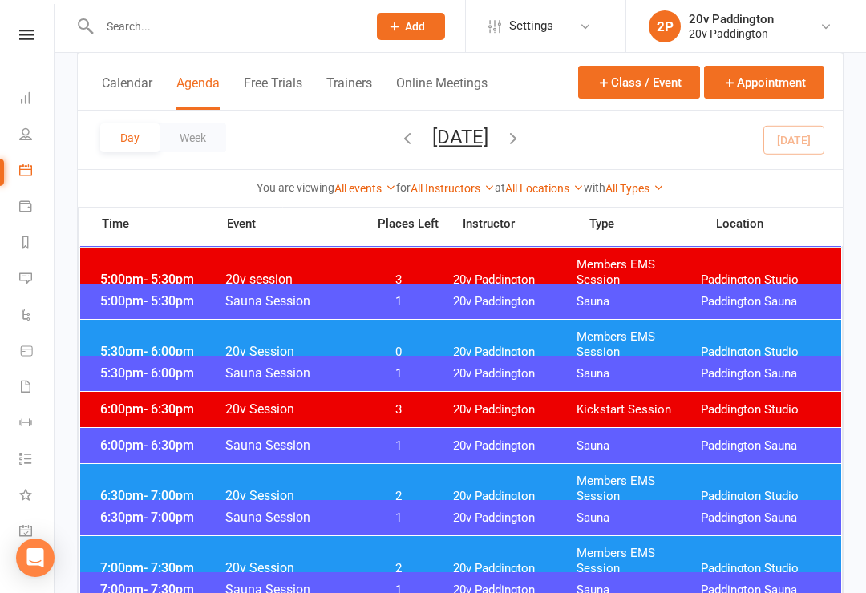
click at [261, 488] on span "20v Session" at bounding box center [290, 495] width 132 height 15
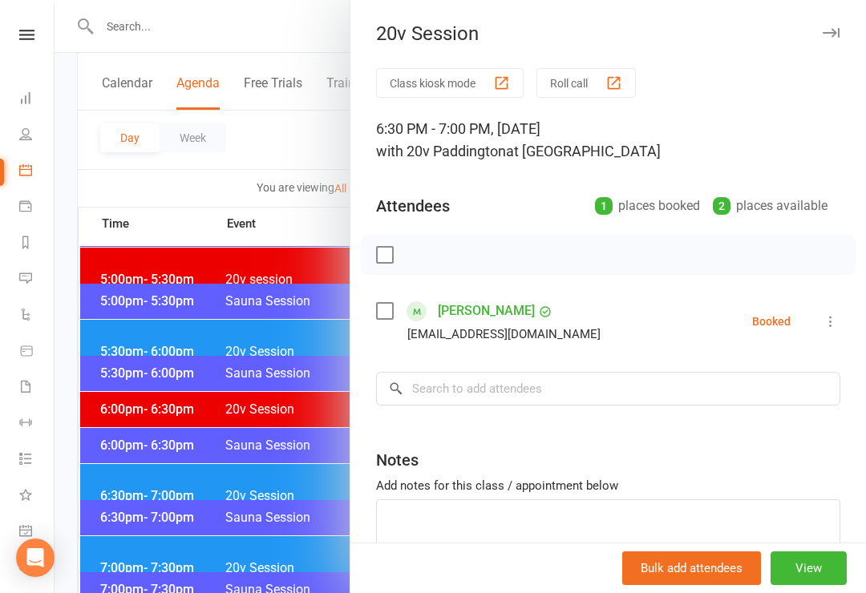
click at [244, 450] on div at bounding box center [460, 296] width 811 height 593
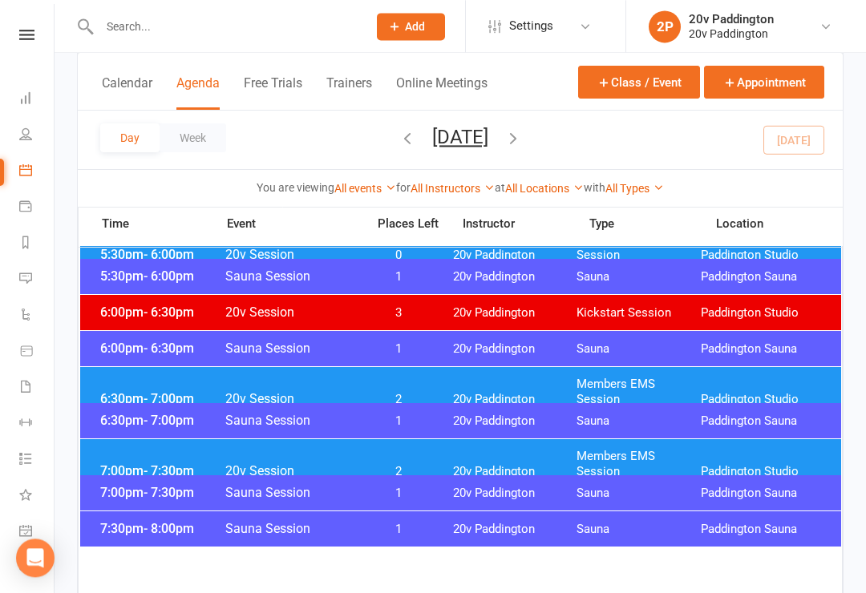
scroll to position [1624, 0]
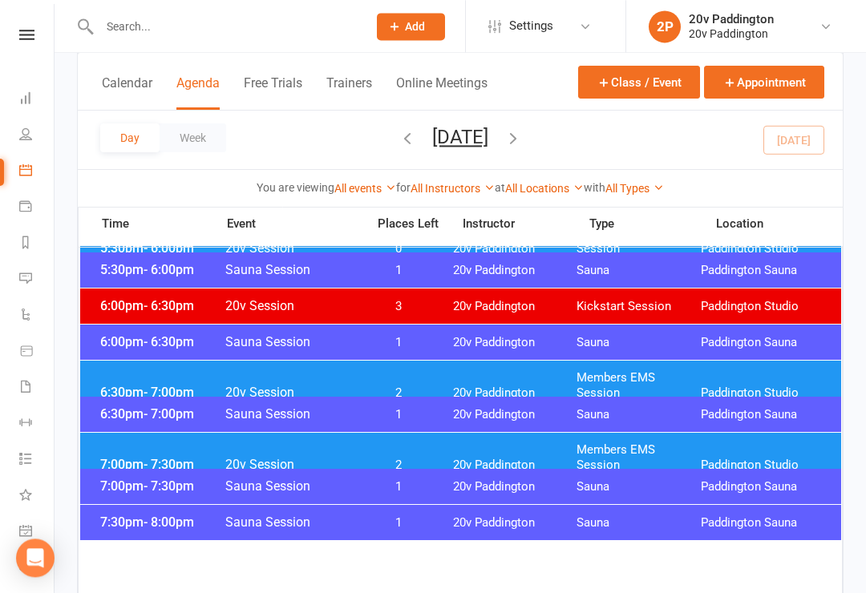
click at [381, 426] on div "6:30pm - 7:00pm Sauna Session 1 20v [GEOGRAPHIC_DATA] [GEOGRAPHIC_DATA]" at bounding box center [460, 414] width 761 height 35
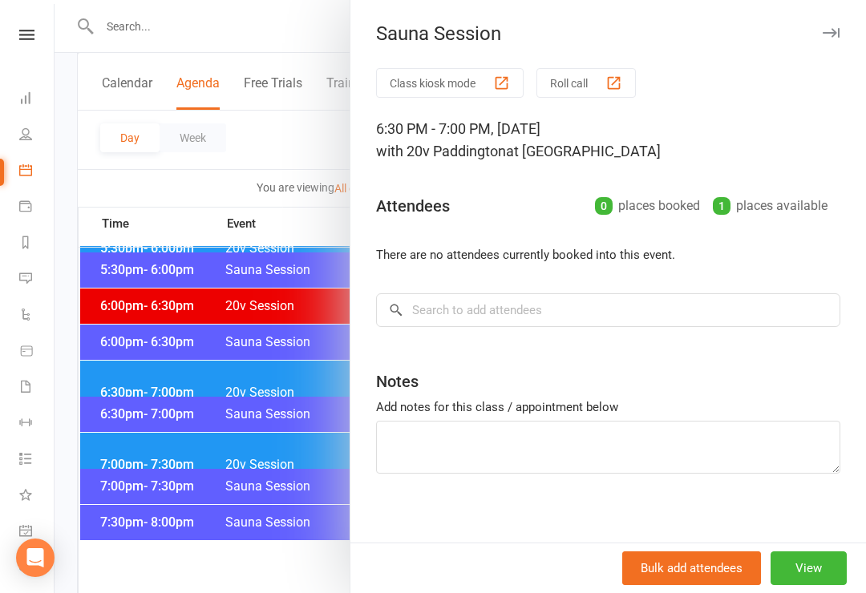
click at [217, 476] on div at bounding box center [460, 296] width 811 height 593
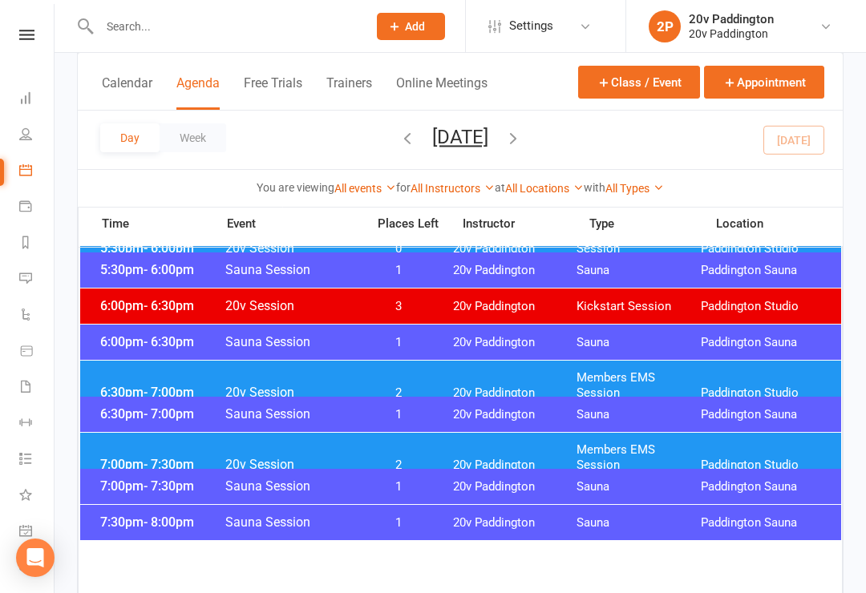
click at [221, 462] on div "7:00pm - 7:30pm 20v Session 2 20v Paddington Members EMS Session [GEOGRAPHIC_DA…" at bounding box center [460, 458] width 761 height 50
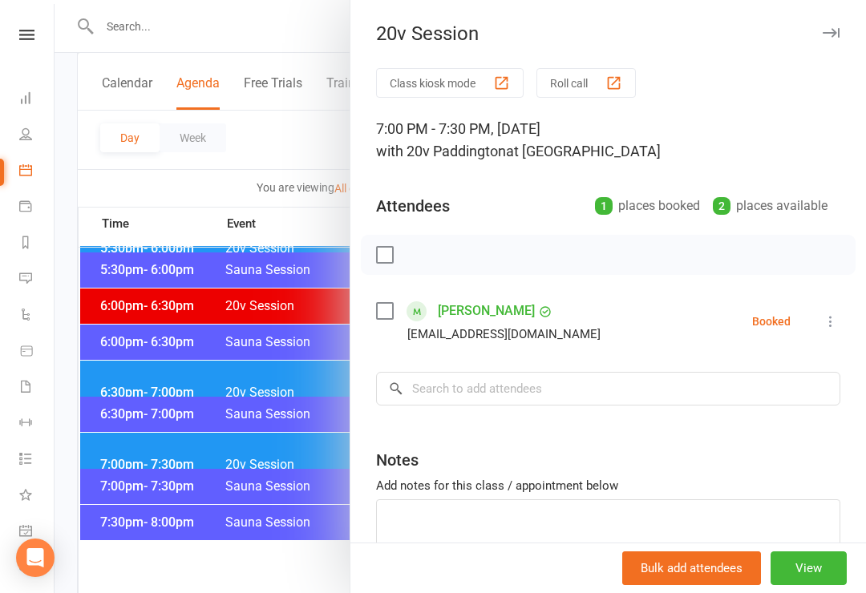
click at [209, 463] on div at bounding box center [460, 296] width 811 height 593
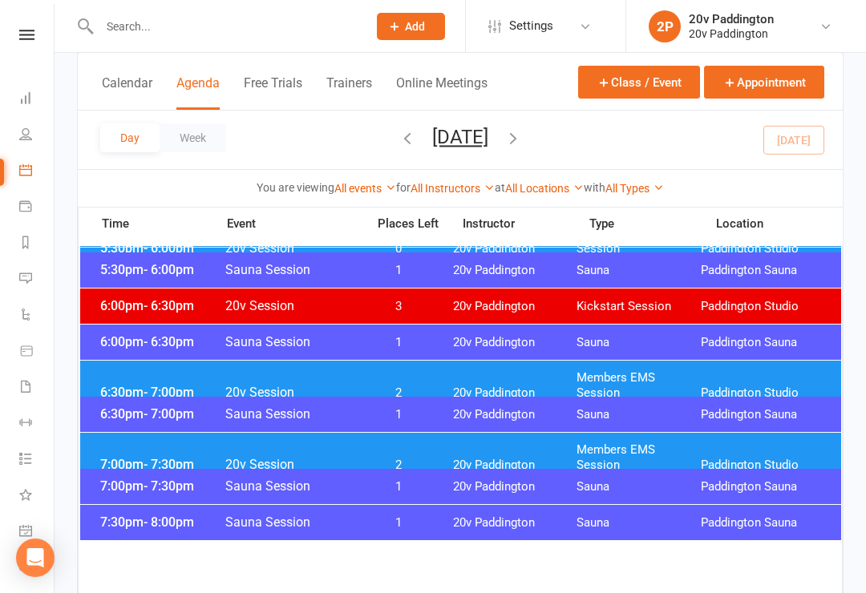
click at [522, 141] on icon "button" at bounding box center [513, 138] width 18 height 18
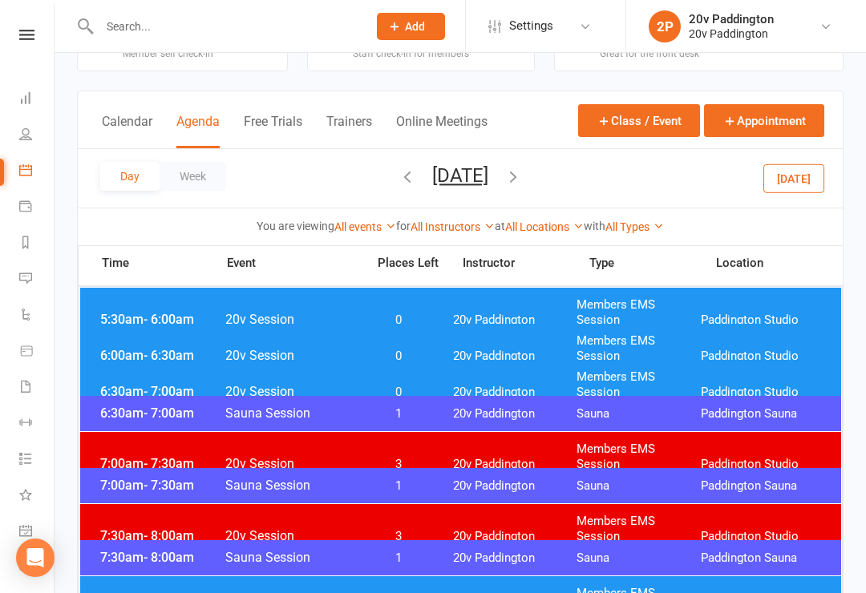
scroll to position [0, 0]
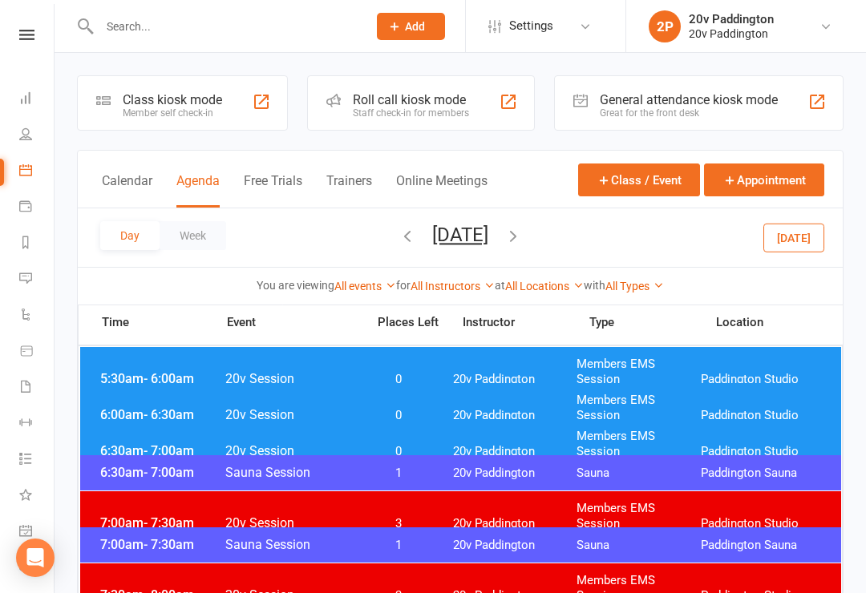
click at [486, 372] on span "20v Paddington" at bounding box center [515, 379] width 124 height 15
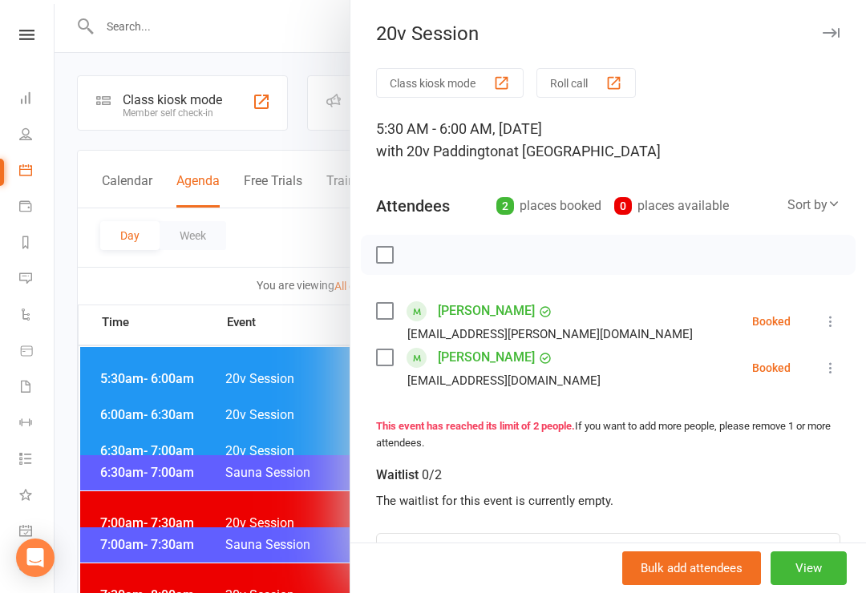
click at [214, 469] on div at bounding box center [460, 296] width 811 height 593
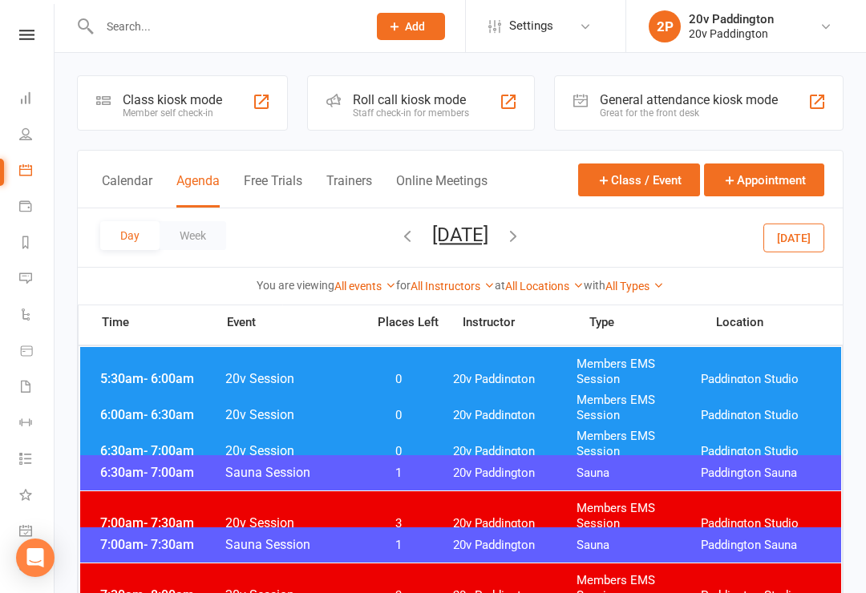
click at [273, 407] on span "20v Session" at bounding box center [290, 414] width 132 height 15
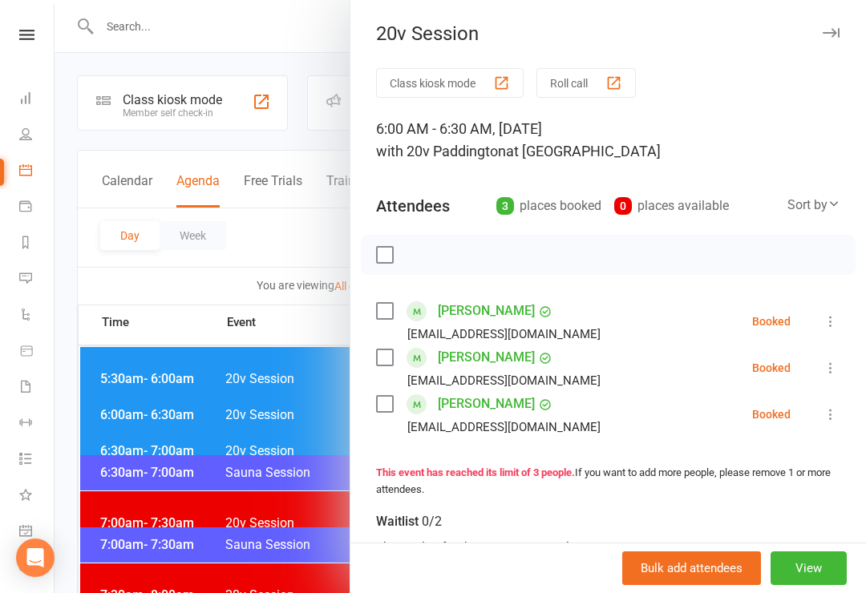
click at [228, 479] on div at bounding box center [460, 296] width 811 height 593
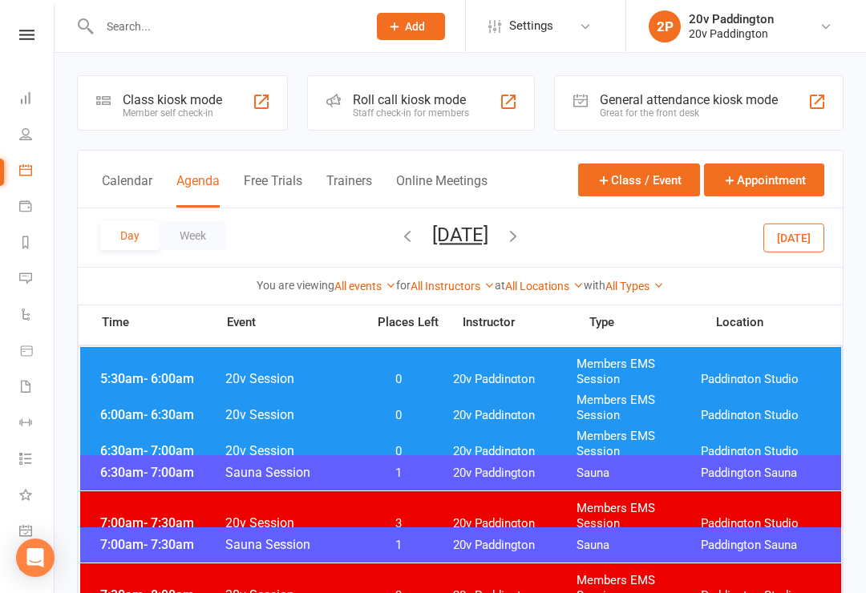
click at [334, 443] on span "20v Session" at bounding box center [290, 450] width 132 height 15
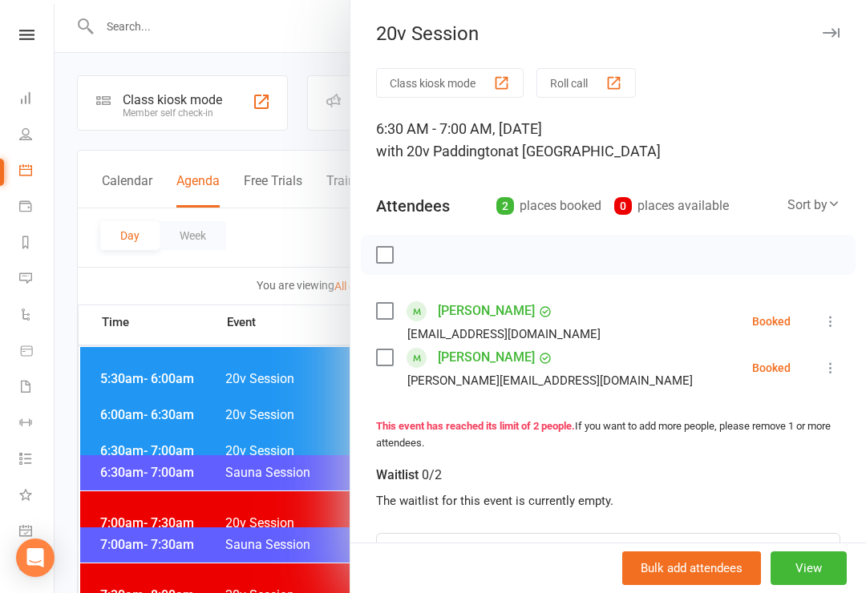
click at [275, 450] on div at bounding box center [460, 296] width 811 height 593
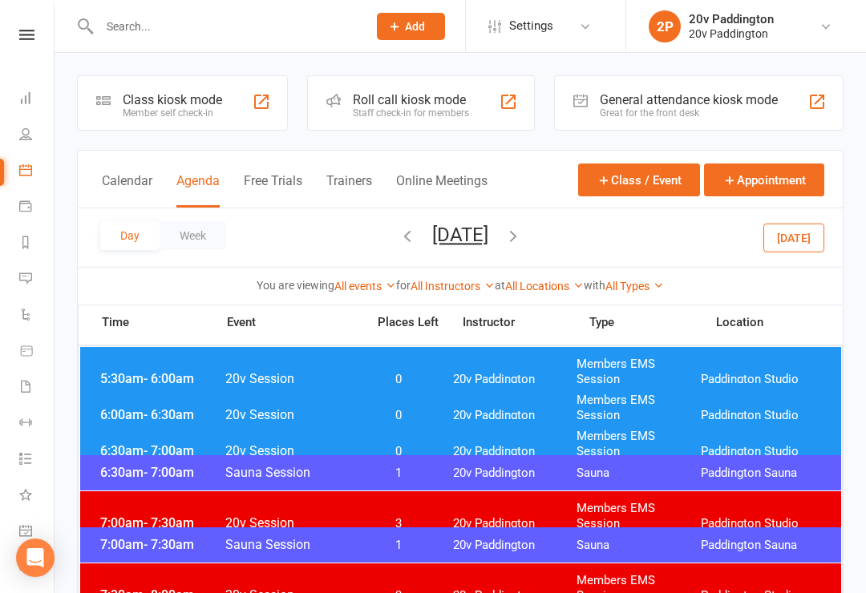
click at [354, 448] on div "6:30am - 7:00am 20v Session 0 20v Paddington Members EMS Session [GEOGRAPHIC_DA…" at bounding box center [460, 444] width 761 height 50
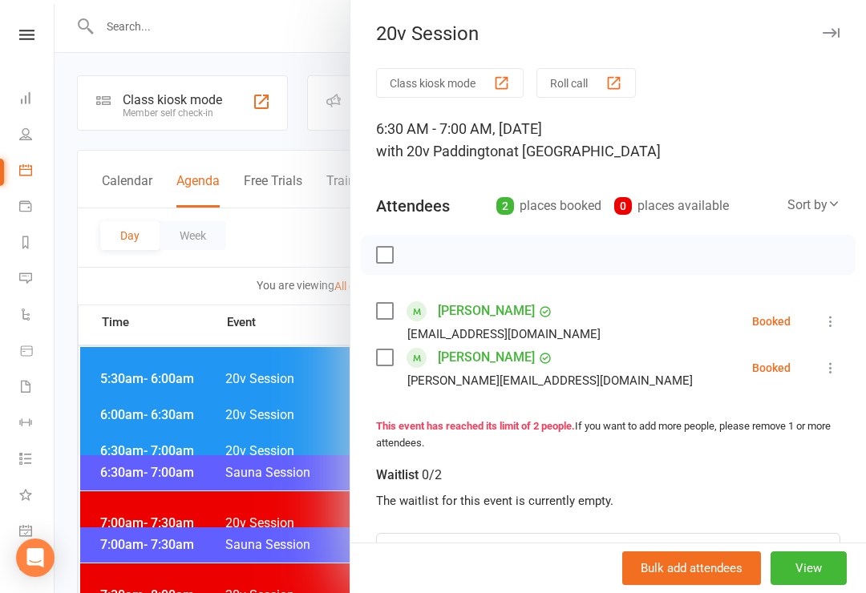
click at [243, 545] on div at bounding box center [460, 296] width 811 height 593
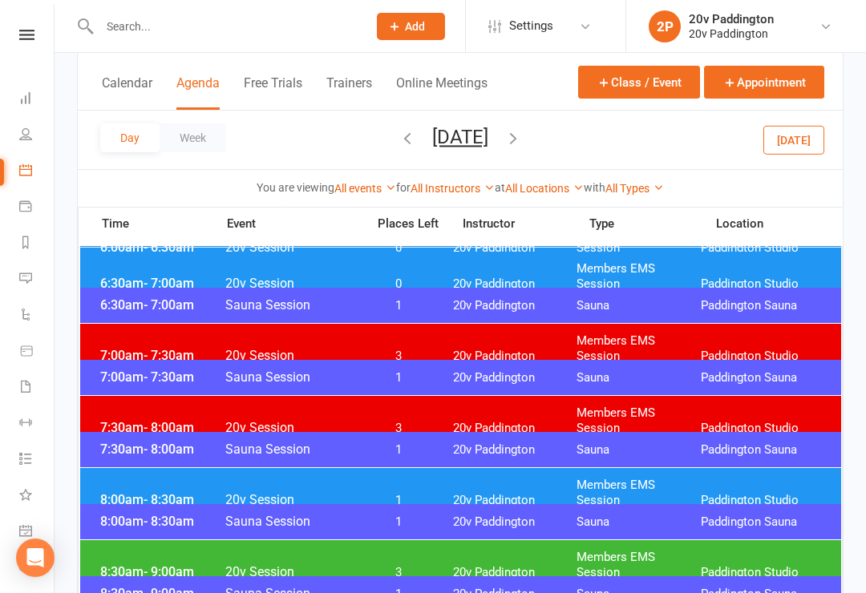
click at [404, 495] on div "8:00am - 8:30am 20v Session 1 20v Paddington Members EMS Session [GEOGRAPHIC_DA…" at bounding box center [460, 493] width 761 height 50
